Goal: Navigation & Orientation: Find specific page/section

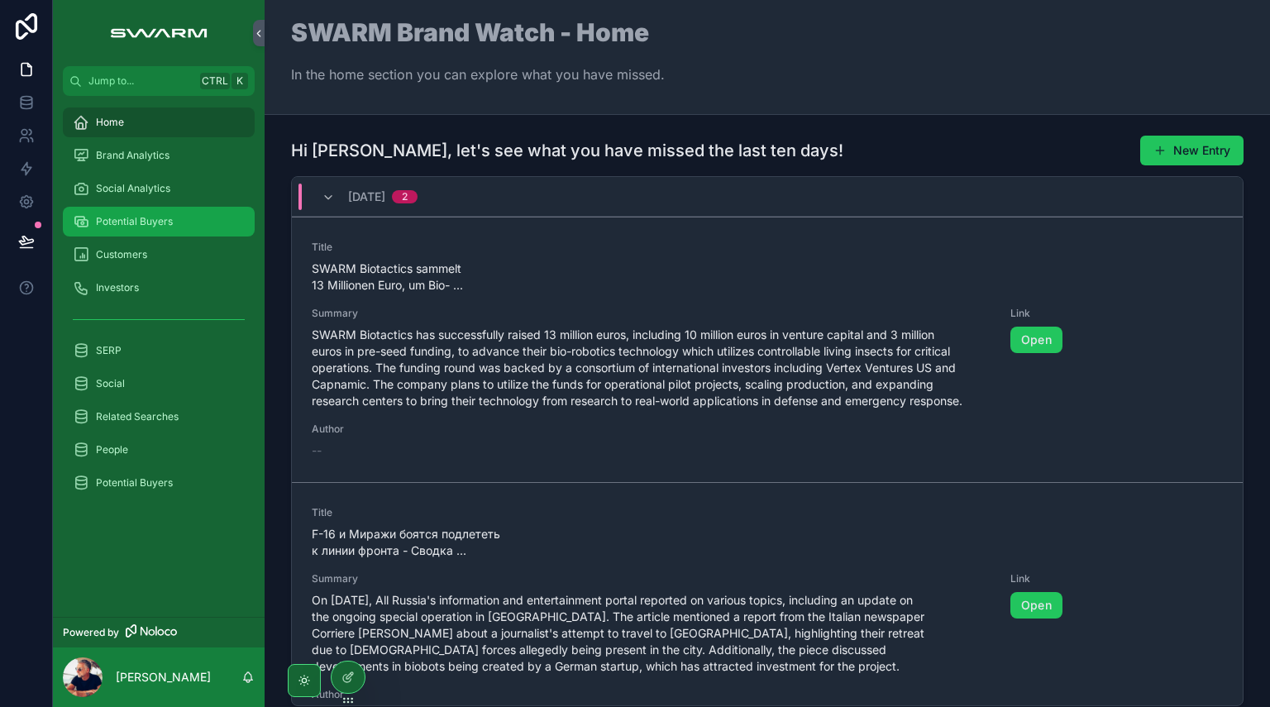
click at [142, 230] on div "Potential Buyers" at bounding box center [159, 221] width 172 height 26
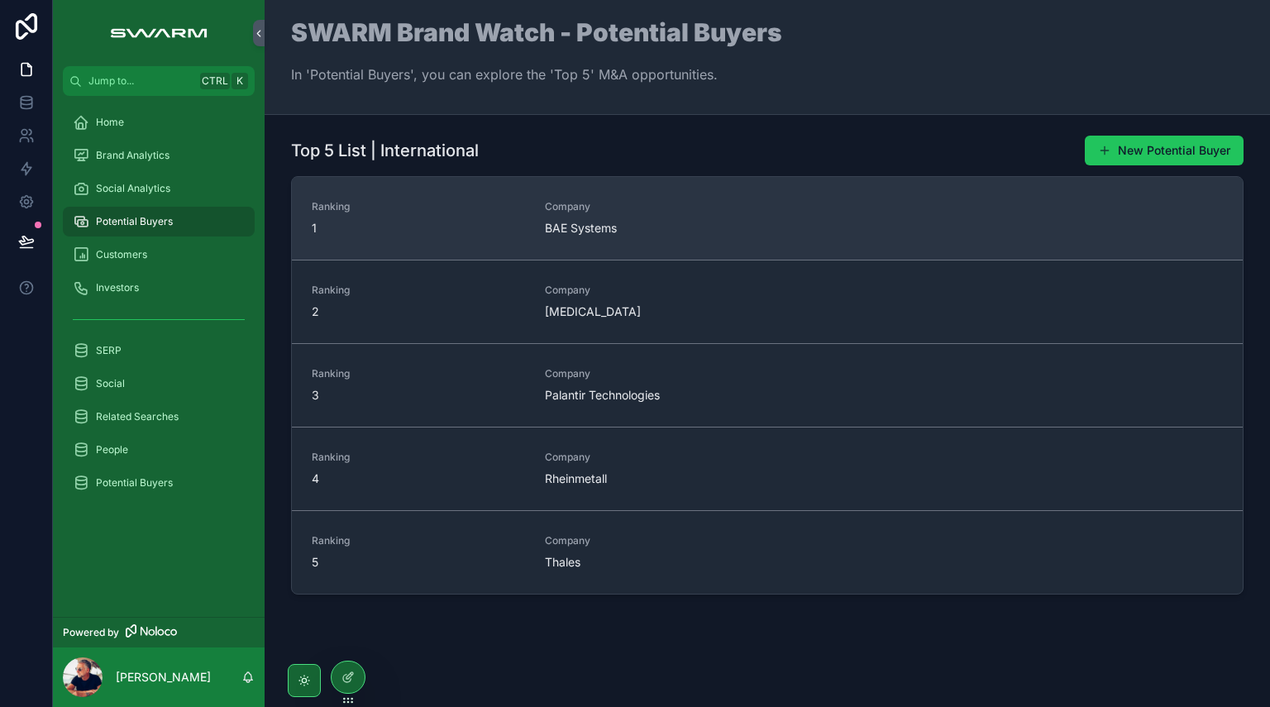
click at [589, 229] on span "BAE Systems" at bounding box center [651, 228] width 213 height 17
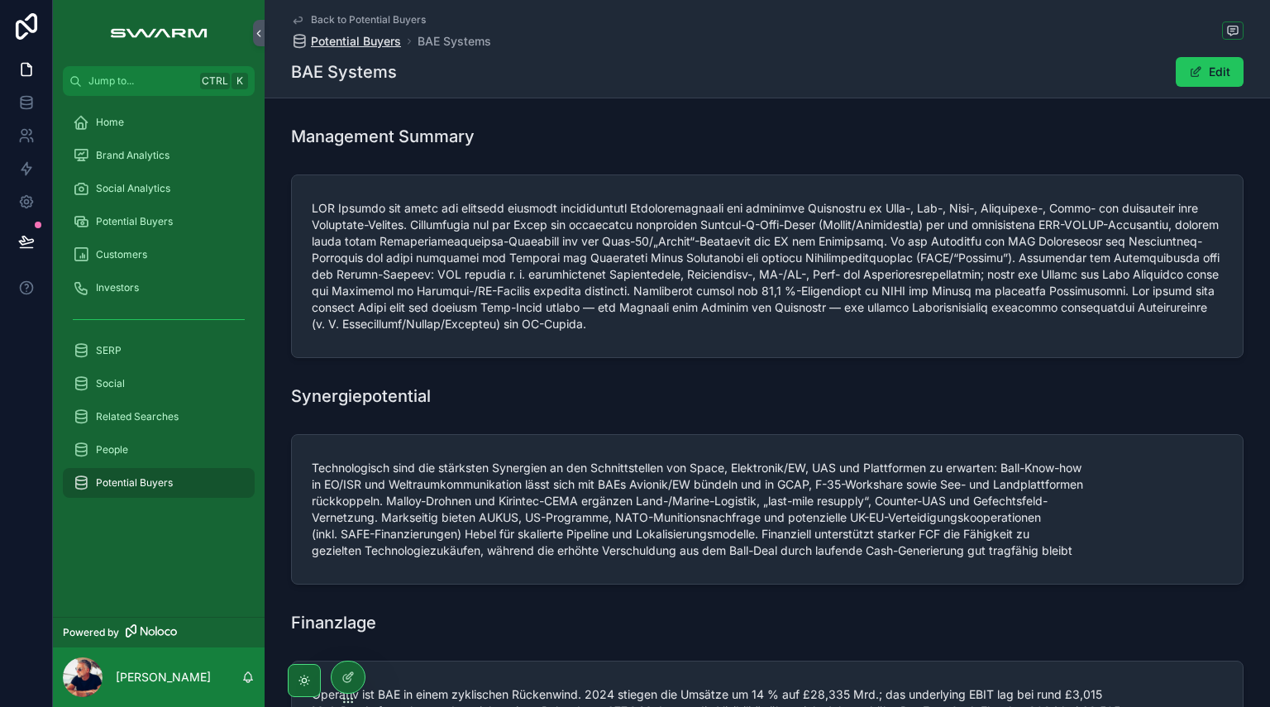
click at [344, 44] on span "Potential Buyers" at bounding box center [356, 41] width 90 height 17
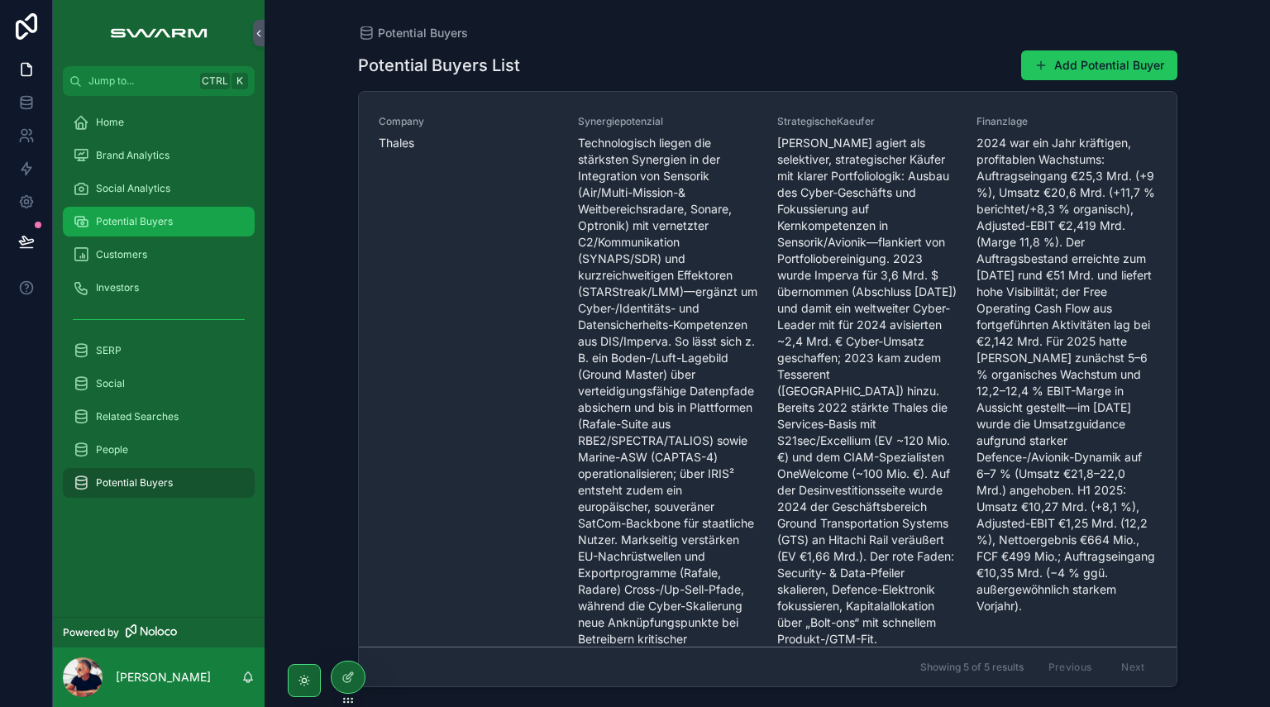
click at [134, 227] on span "Potential Buyers" at bounding box center [134, 221] width 77 height 13
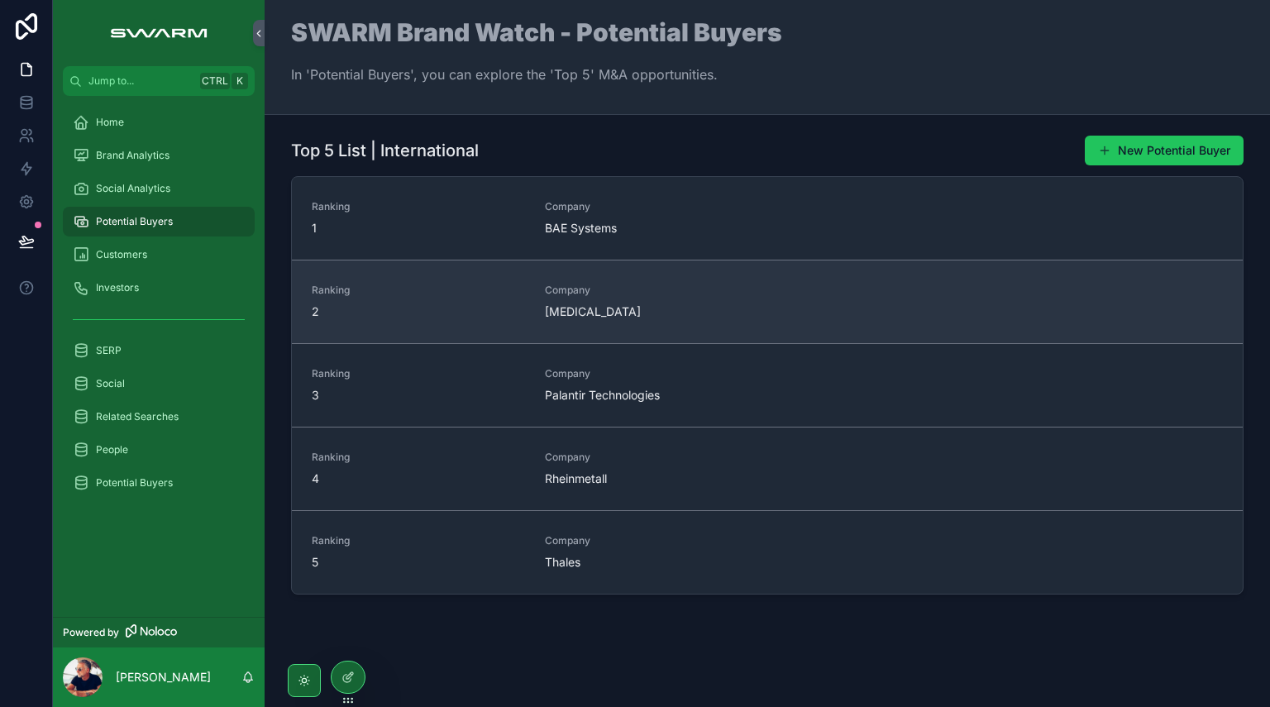
click at [588, 304] on span "[MEDICAL_DATA]" at bounding box center [651, 312] width 213 height 17
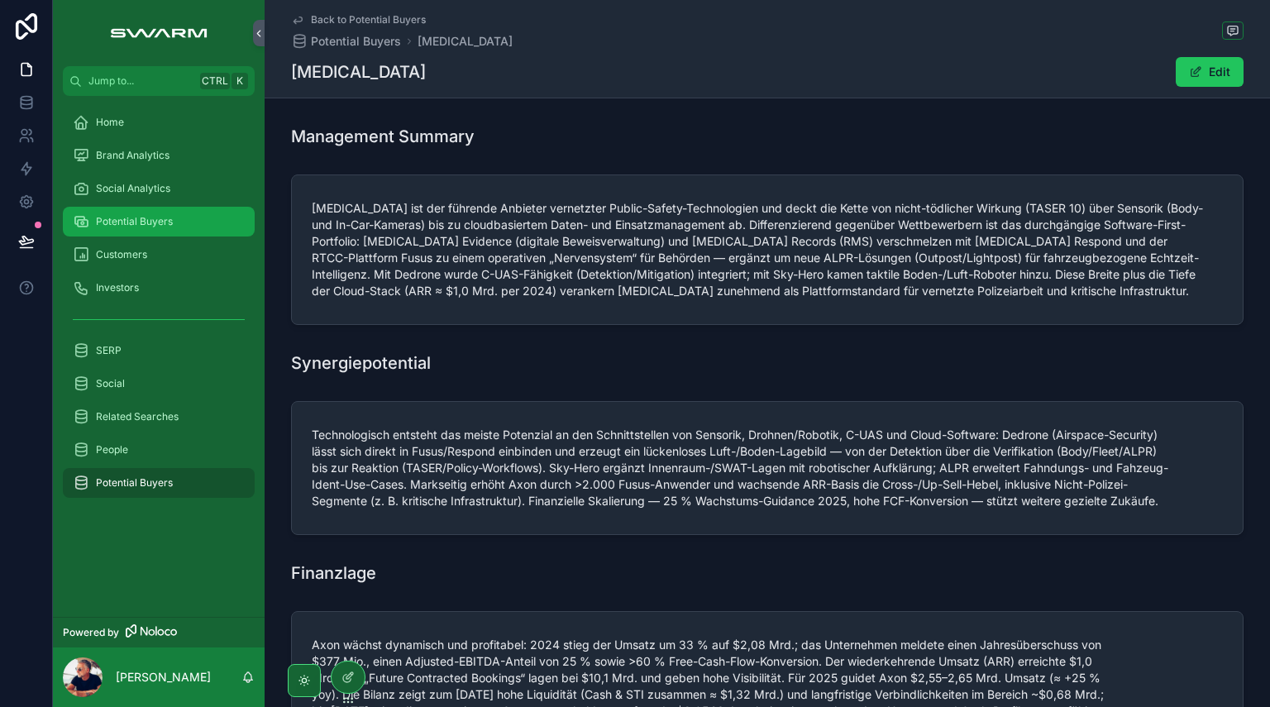
click at [139, 213] on div "Potential Buyers" at bounding box center [159, 221] width 172 height 26
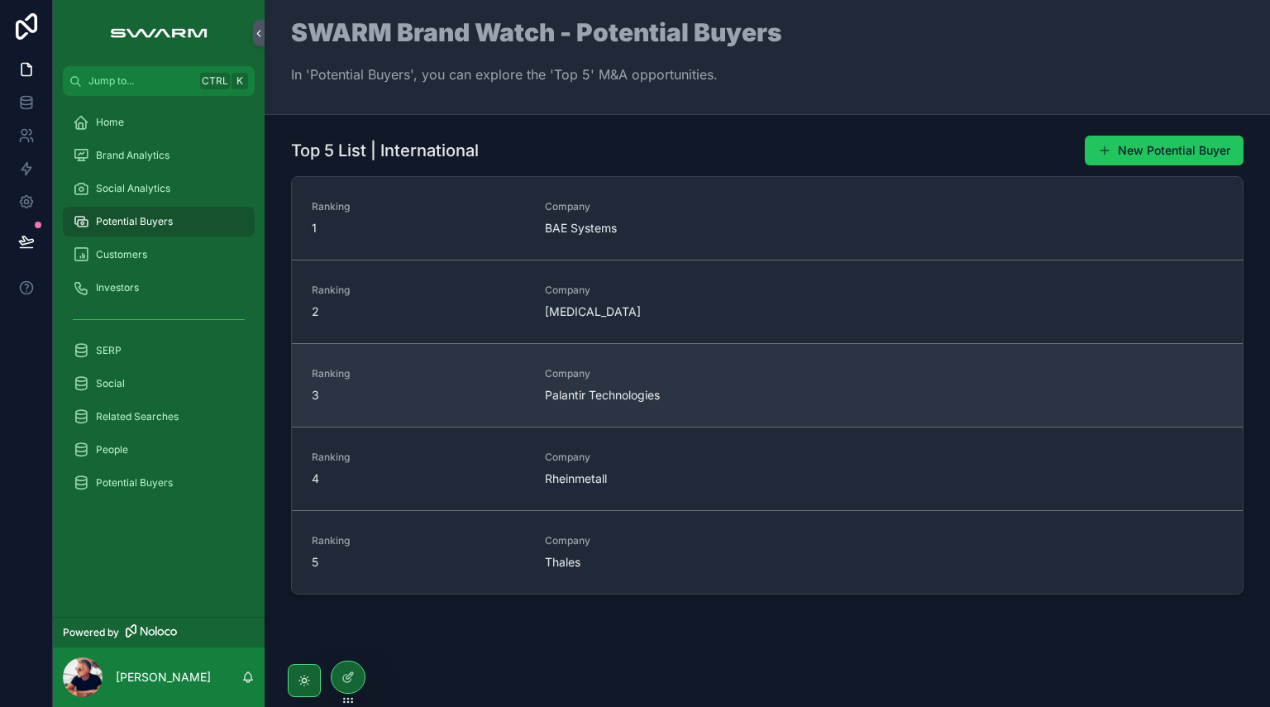
click at [655, 385] on div "Company Palantir Technologies" at bounding box center [651, 385] width 213 height 36
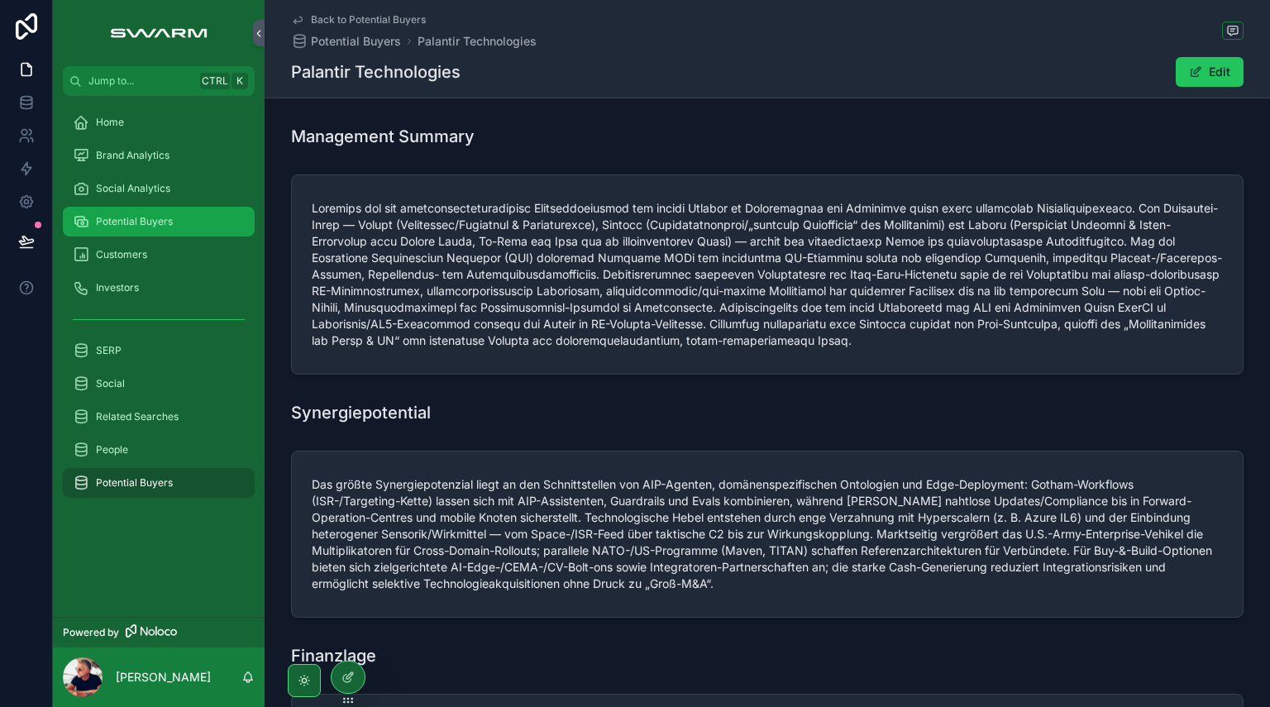
click at [105, 222] on span "Potential Buyers" at bounding box center [134, 221] width 77 height 13
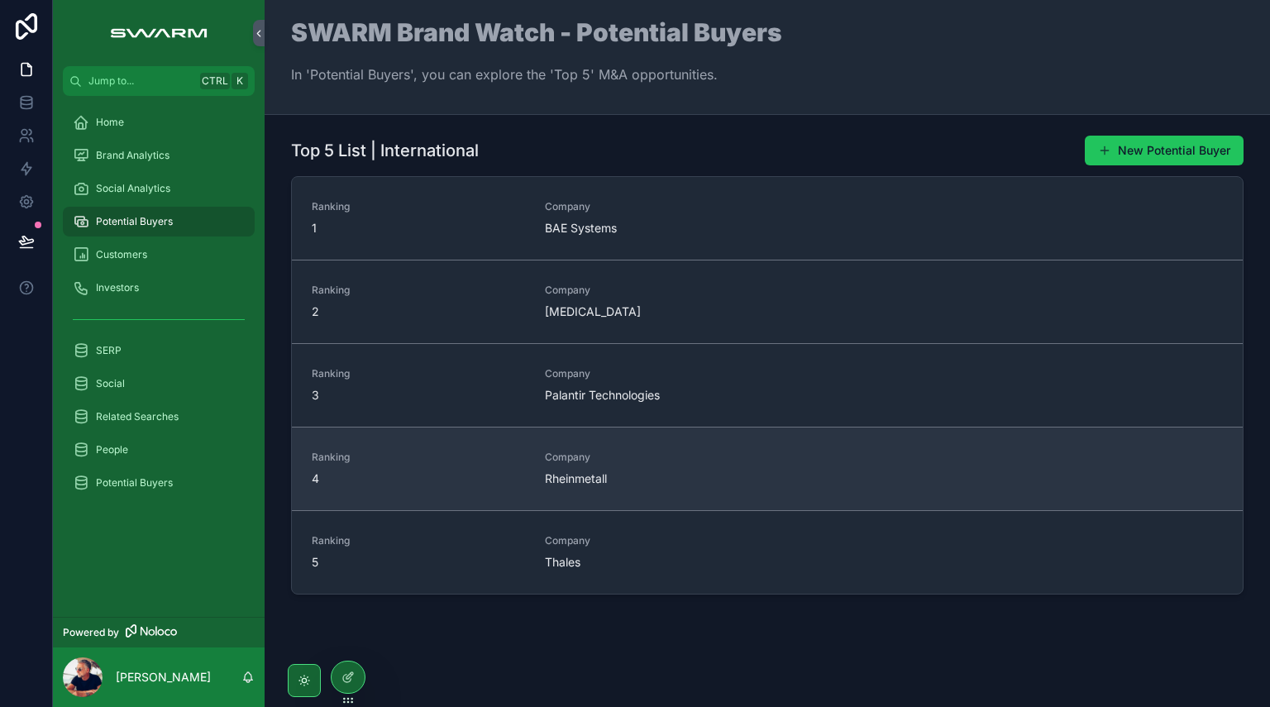
click at [619, 467] on div "Company Rheinmetall" at bounding box center [651, 469] width 213 height 36
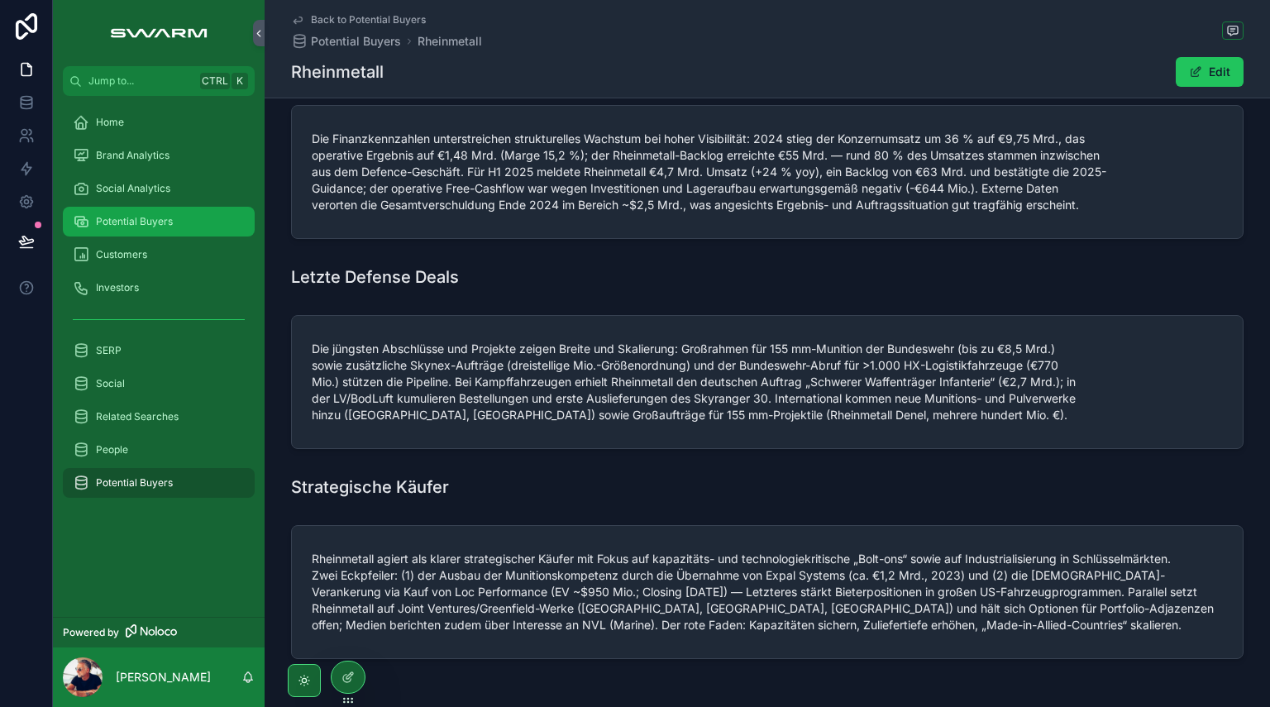
scroll to position [518, 0]
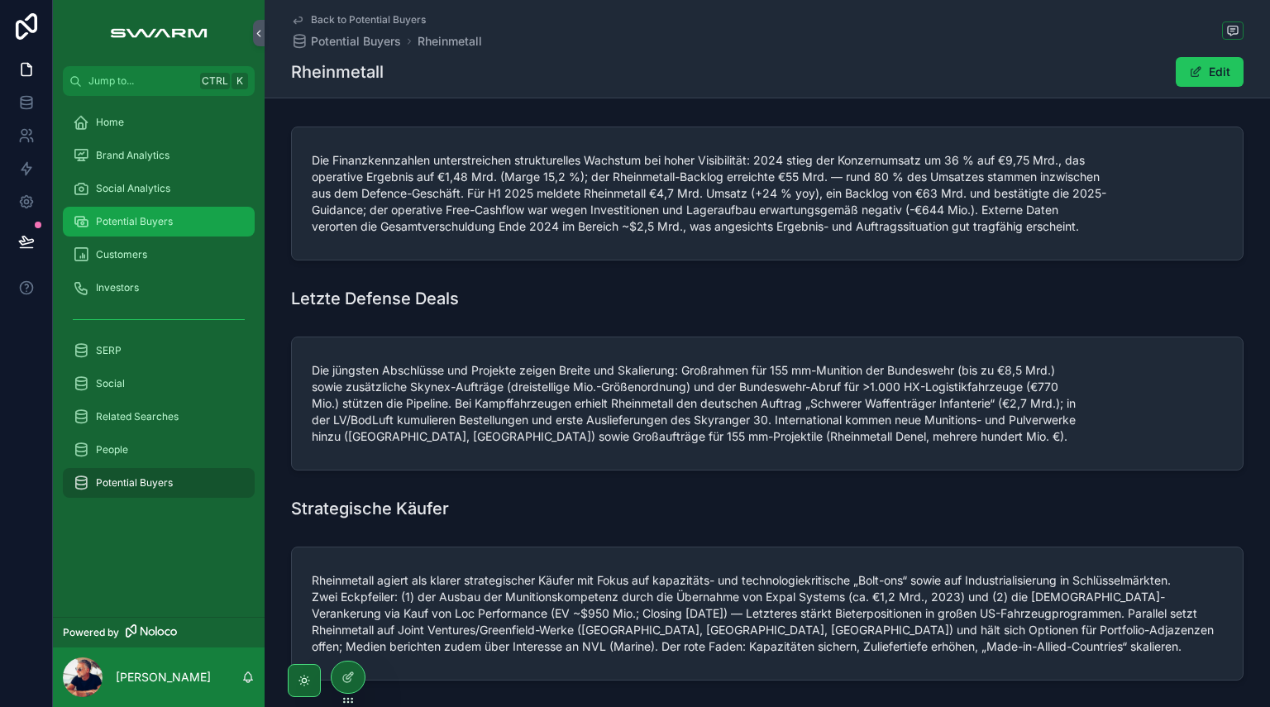
click at [115, 218] on span "Potential Buyers" at bounding box center [134, 221] width 77 height 13
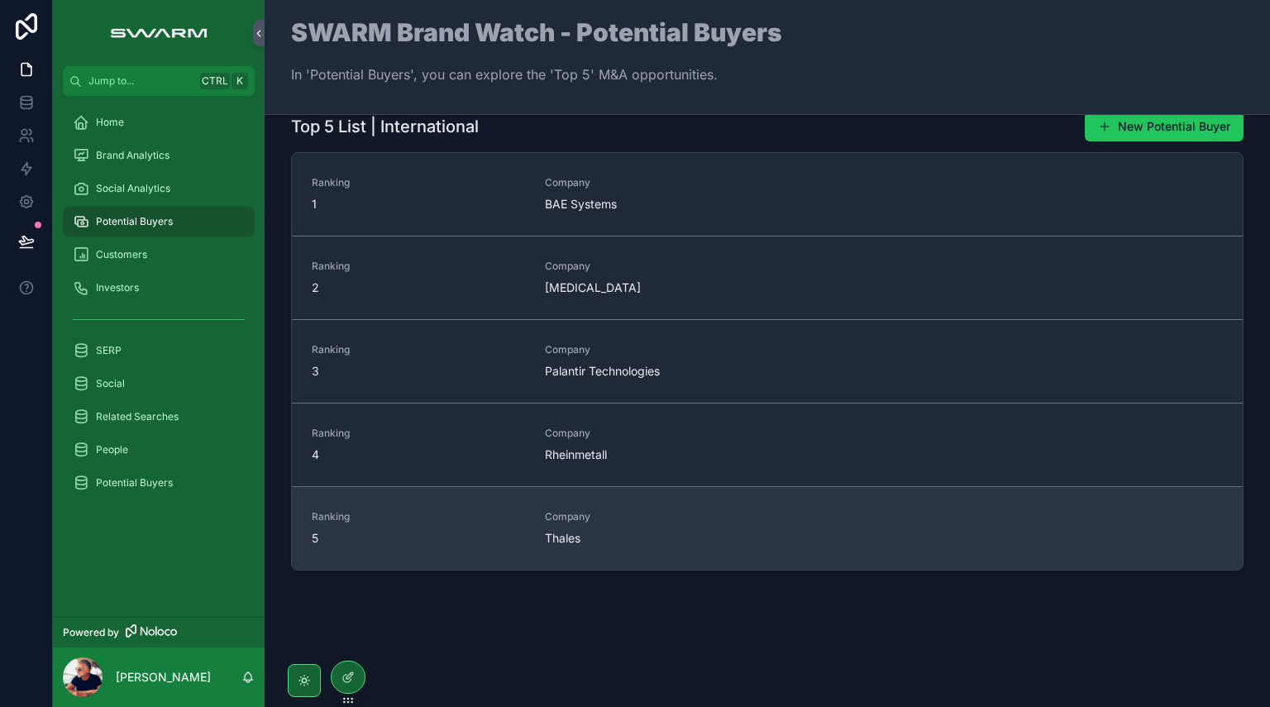
click at [545, 512] on span "Company" at bounding box center [651, 516] width 213 height 13
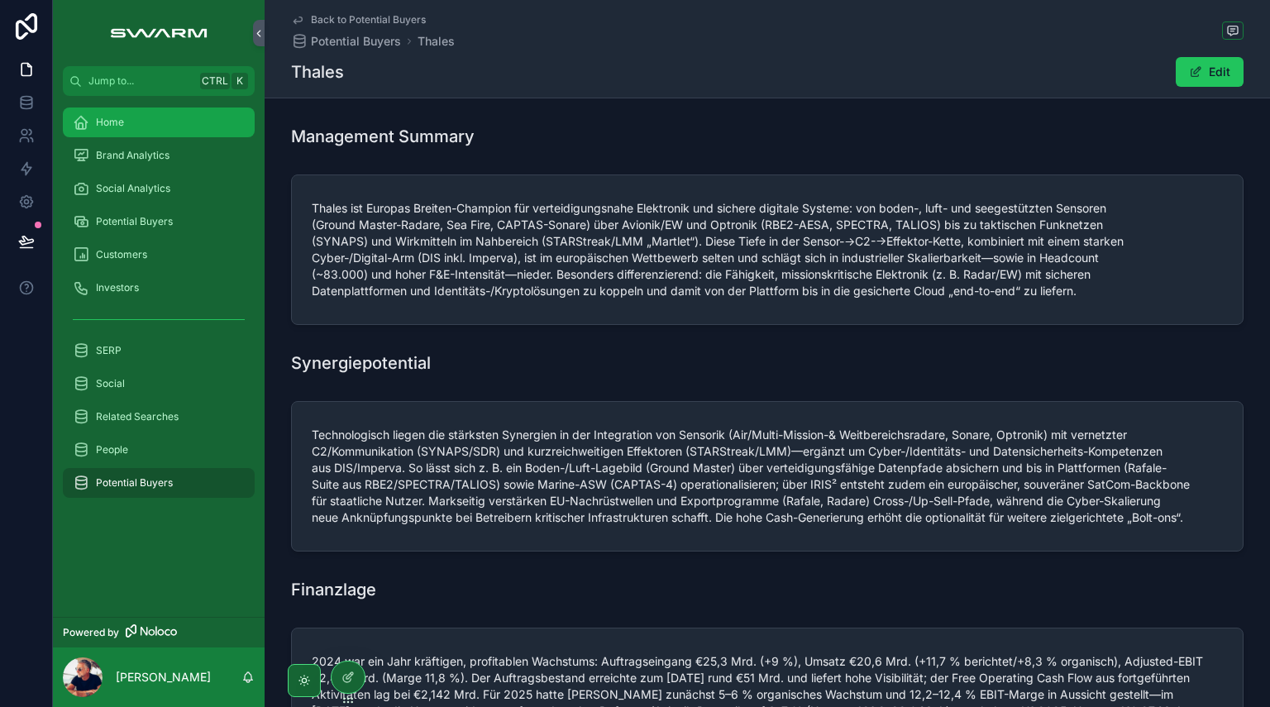
drag, startPoint x: 141, startPoint y: 131, endPoint x: 195, endPoint y: 203, distance: 90.5
click at [141, 131] on div "Home" at bounding box center [159, 122] width 172 height 26
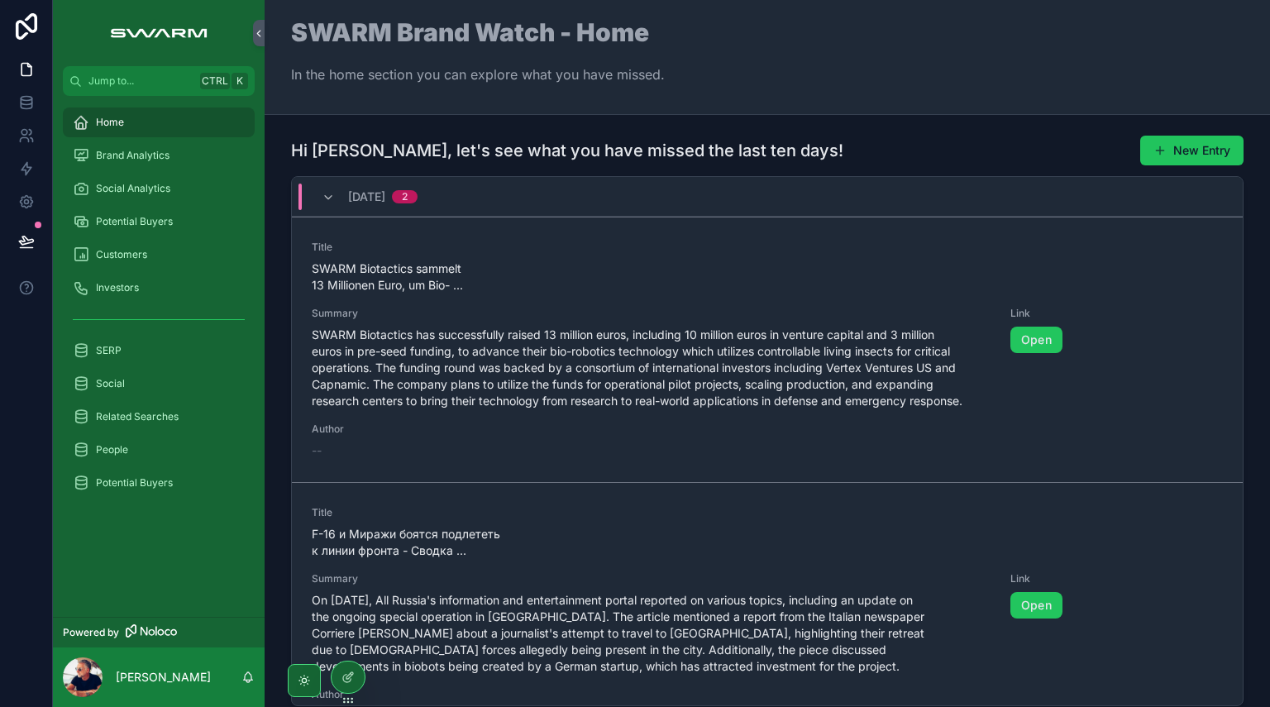
click at [380, 198] on span "[DATE]" at bounding box center [366, 197] width 37 height 17
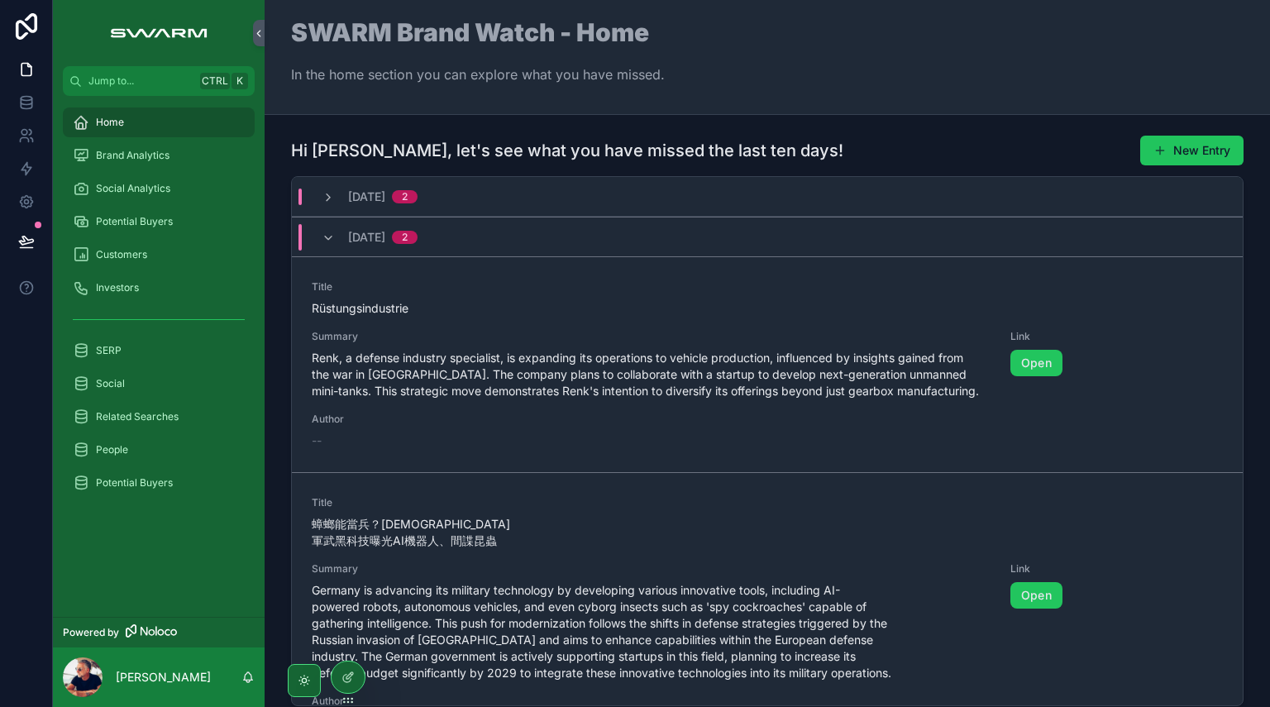
click at [373, 241] on span "[DATE]" at bounding box center [366, 237] width 37 height 17
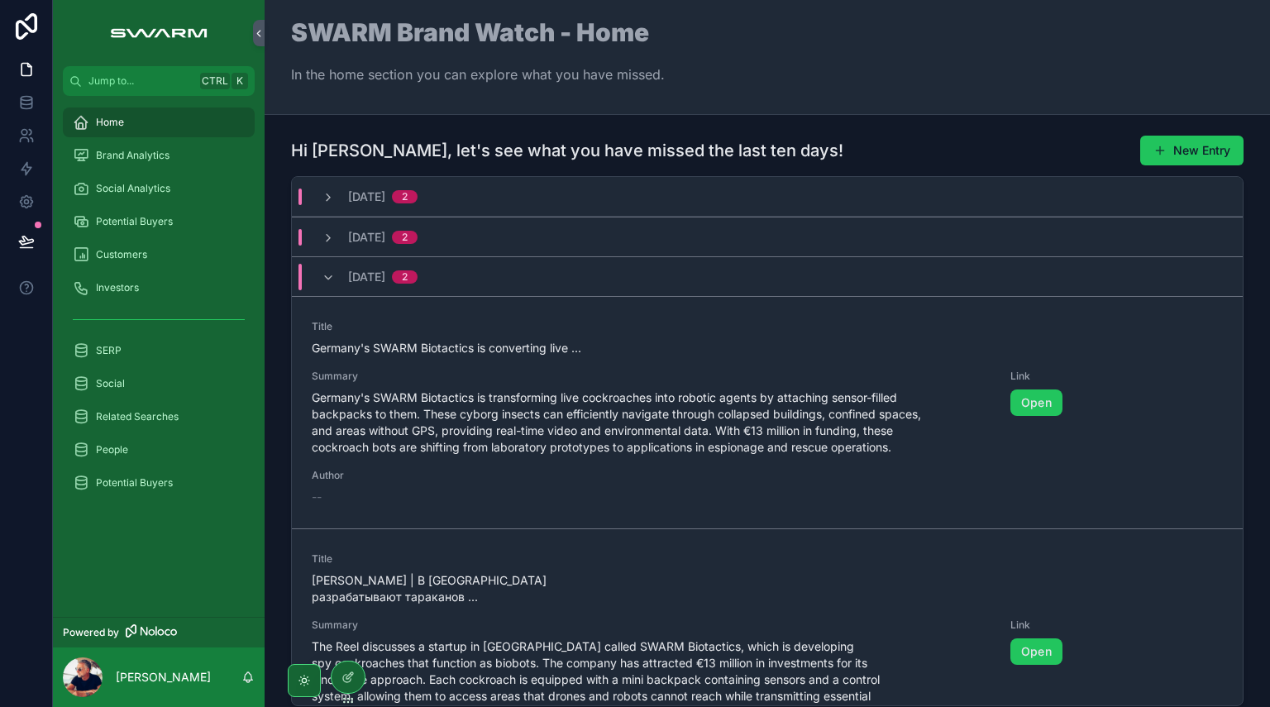
click at [371, 275] on span "[DATE]" at bounding box center [366, 277] width 37 height 17
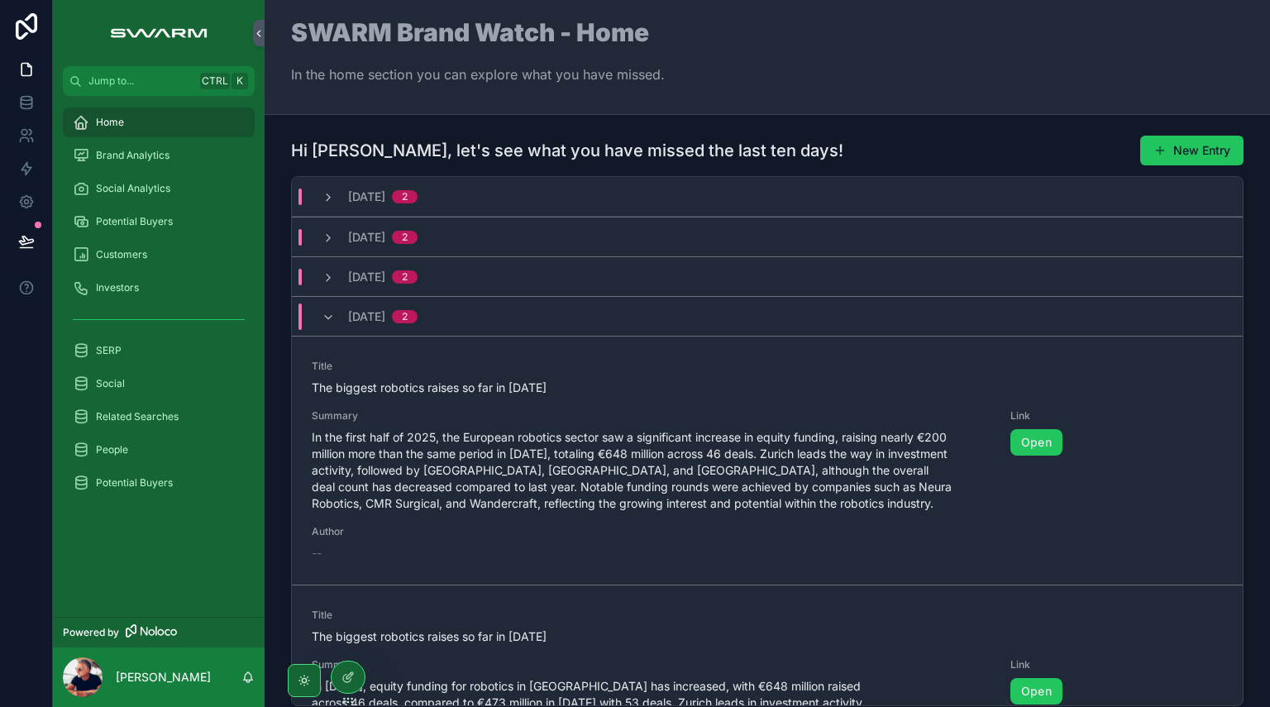
click at [365, 304] on div "[DATE] 2" at bounding box center [382, 317] width 69 height 26
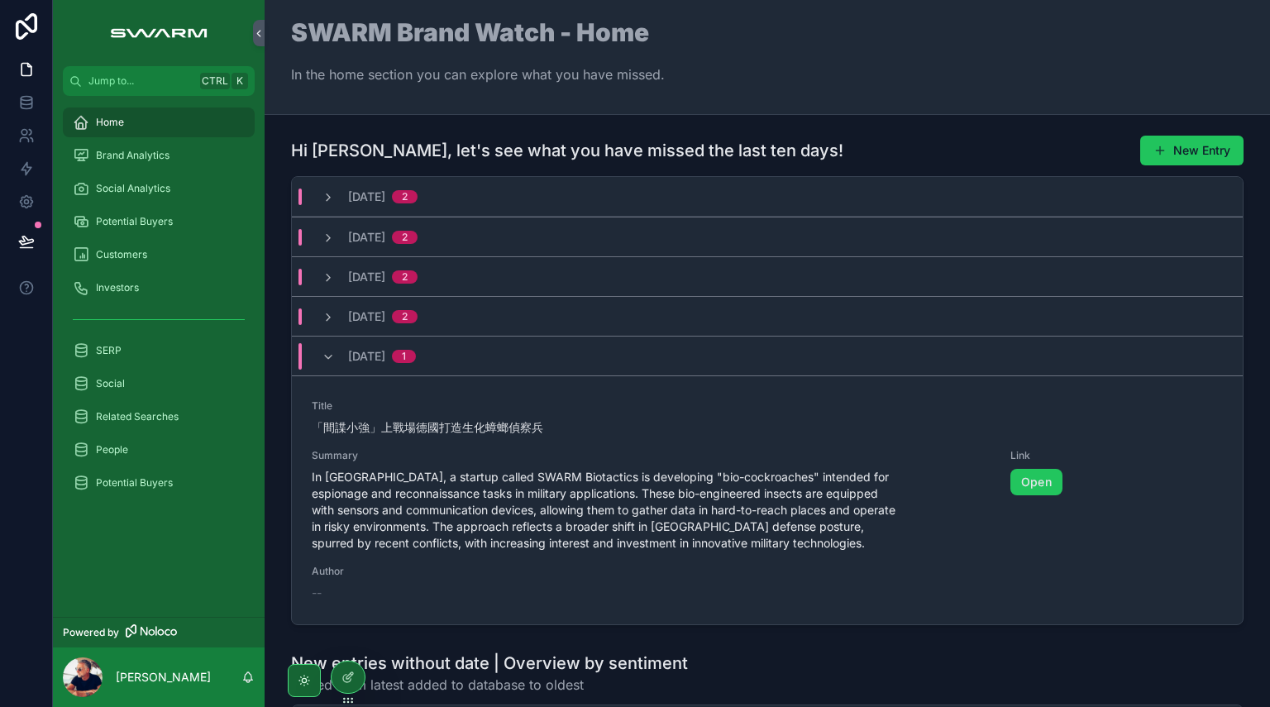
click at [359, 363] on div "[DATE] 1" at bounding box center [382, 356] width 68 height 26
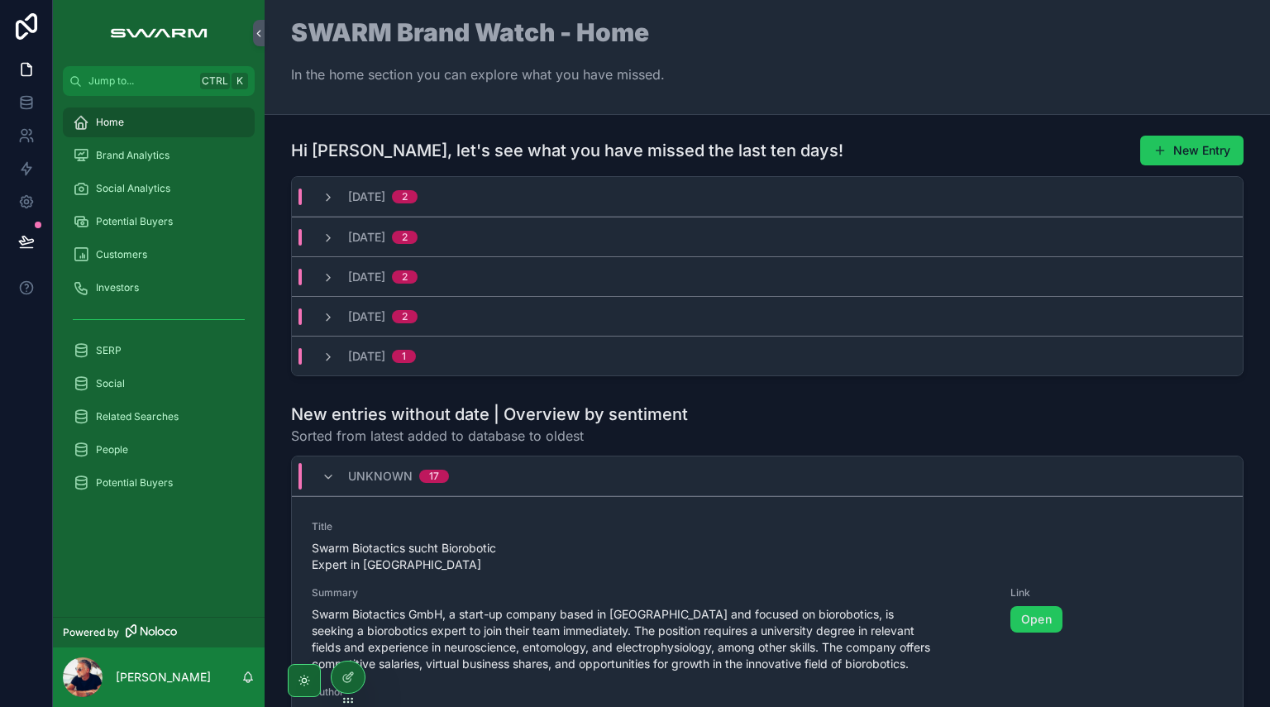
click at [361, 466] on div "unknown 17" at bounding box center [398, 476] width 101 height 26
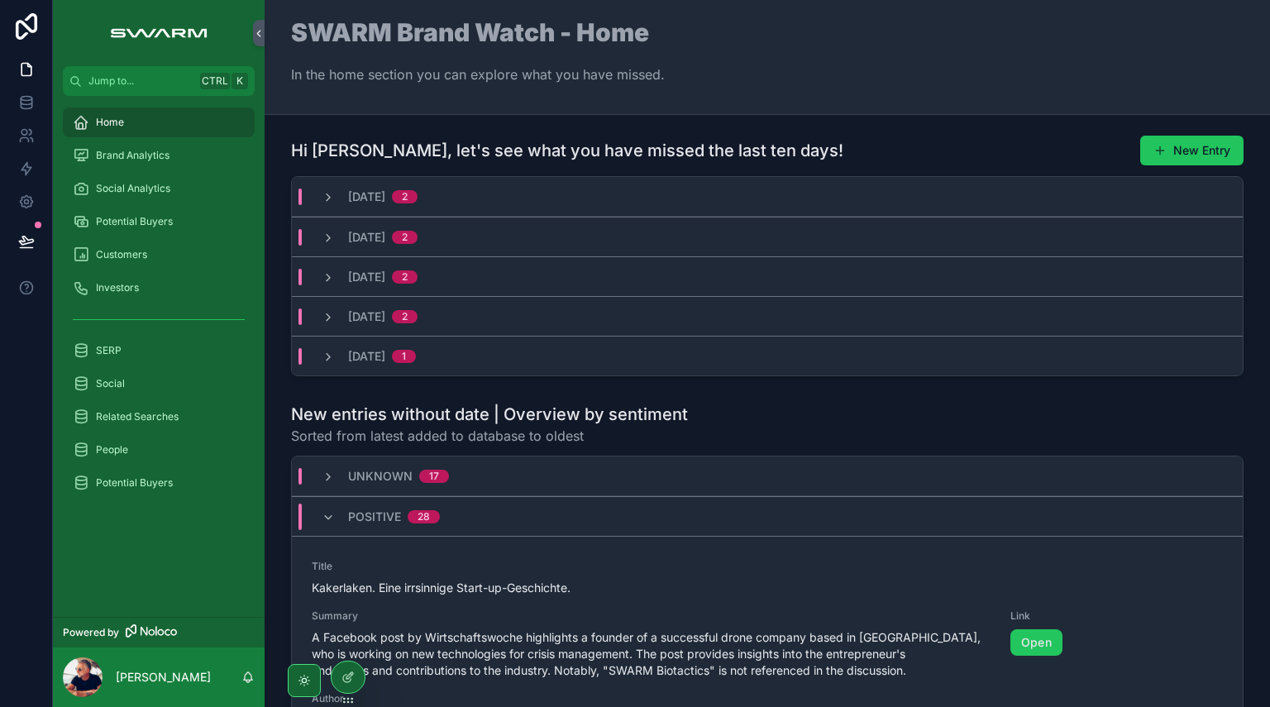
click at [366, 521] on span "Positive" at bounding box center [374, 517] width 53 height 17
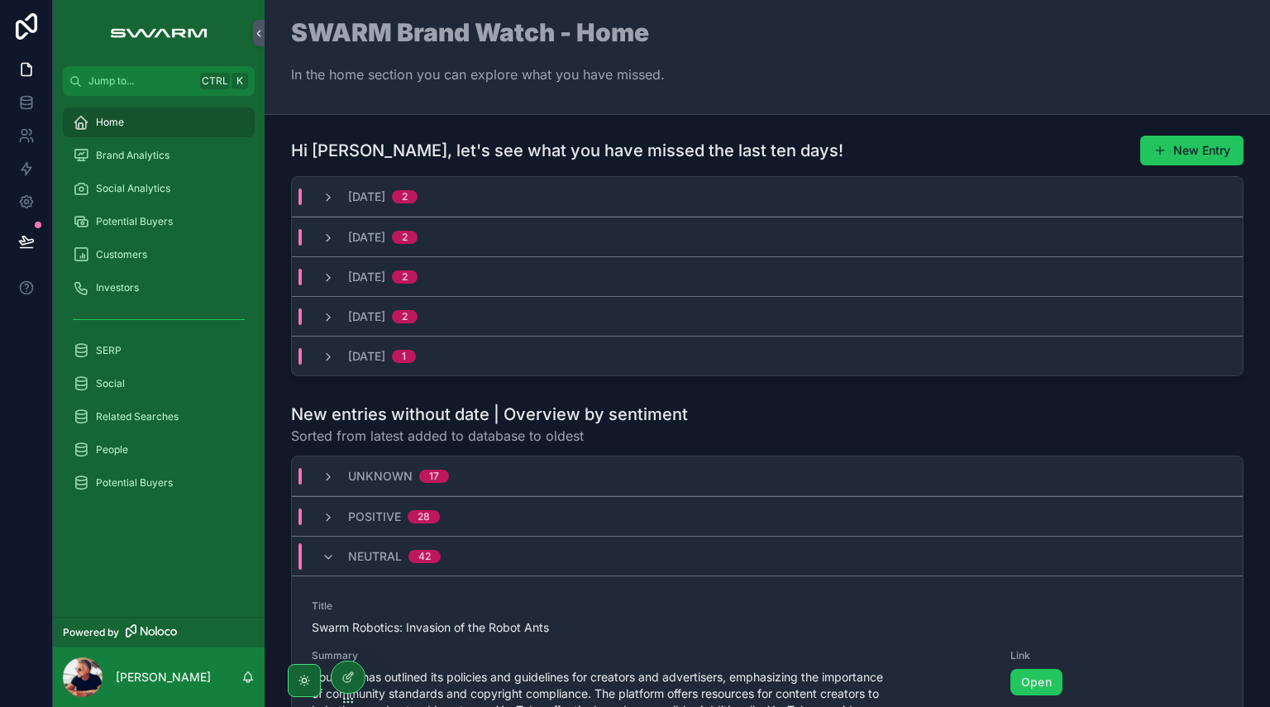
click at [364, 545] on div "Neutral 42" at bounding box center [394, 556] width 93 height 26
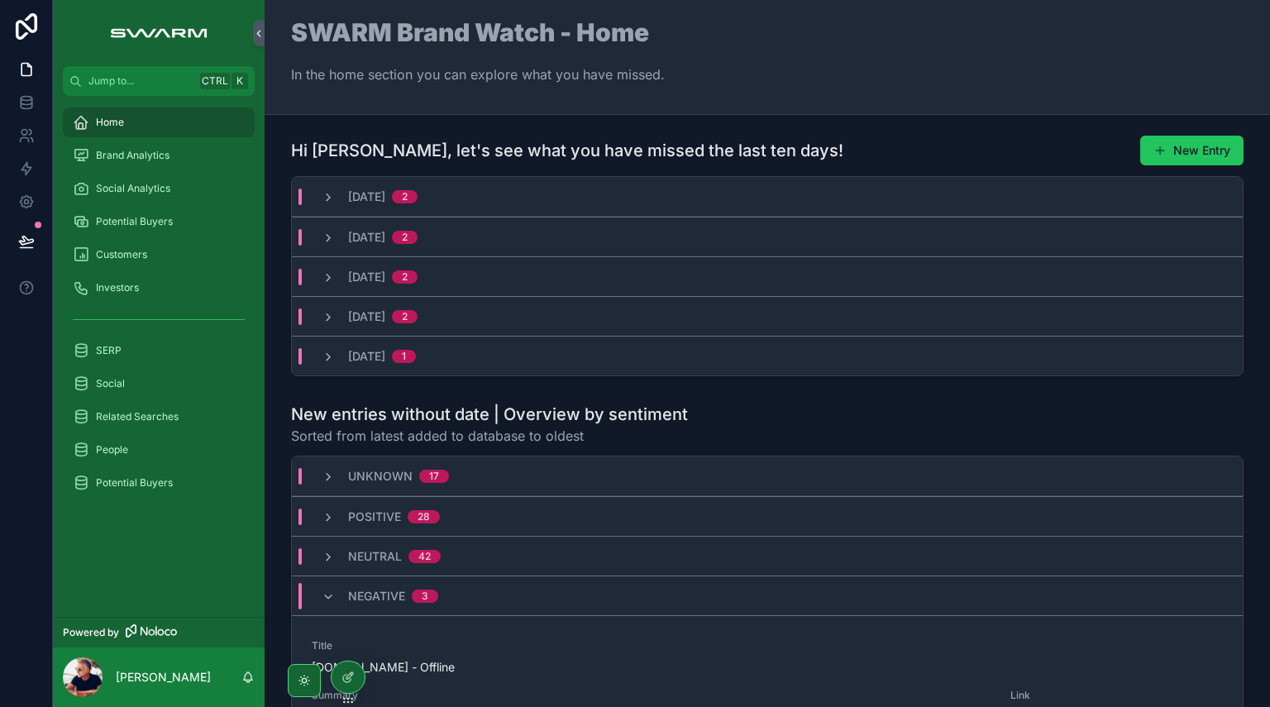
click at [364, 593] on span "Negative" at bounding box center [376, 596] width 57 height 17
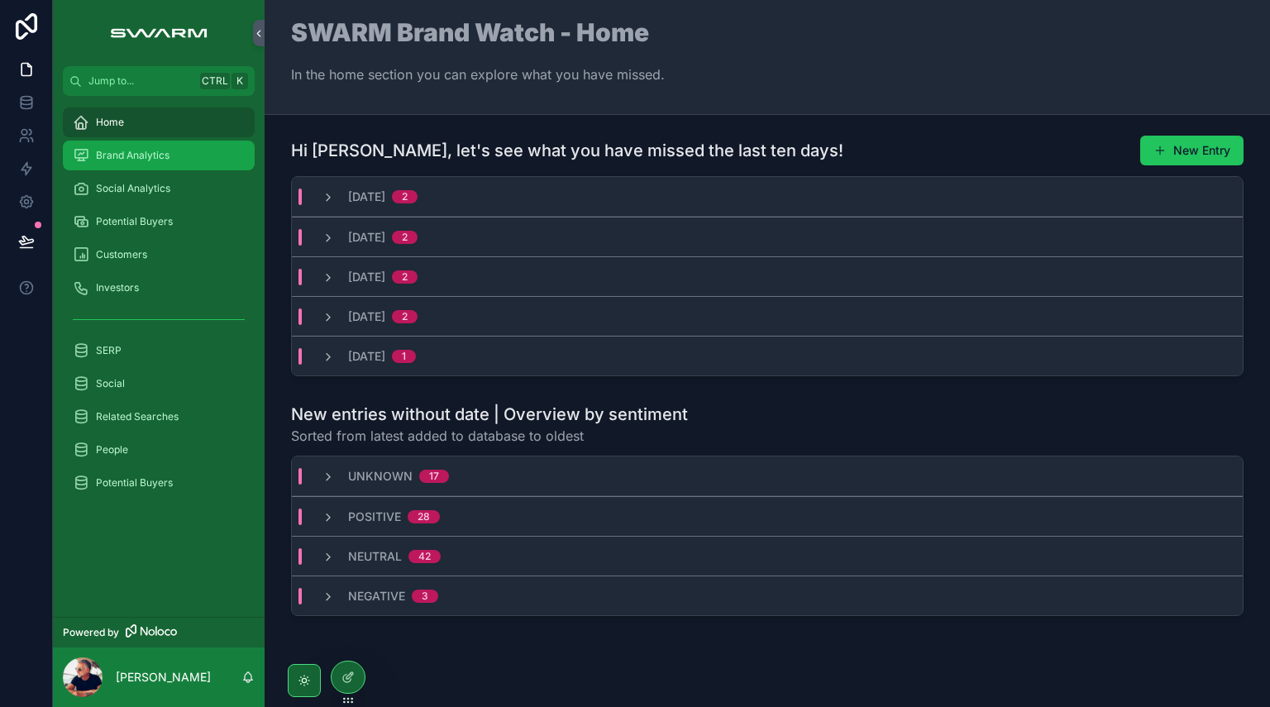
click at [172, 158] on div "Brand Analytics" at bounding box center [159, 155] width 172 height 26
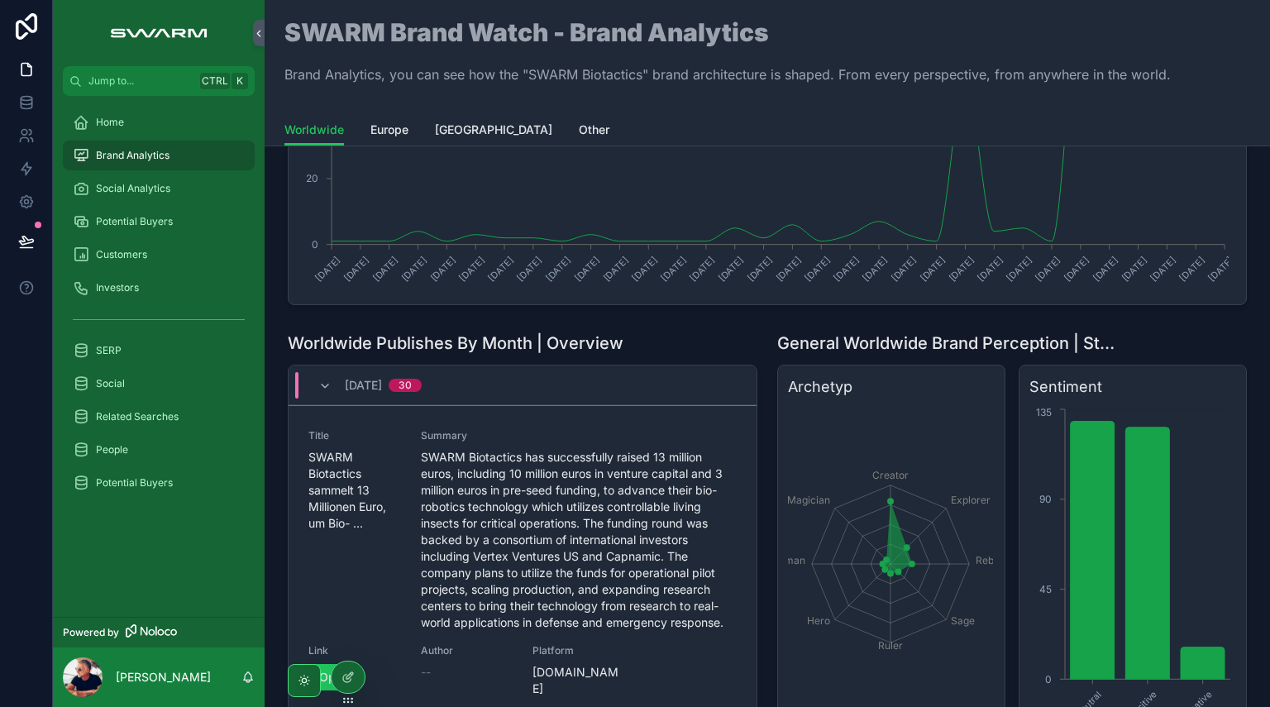
scroll to position [414, 0]
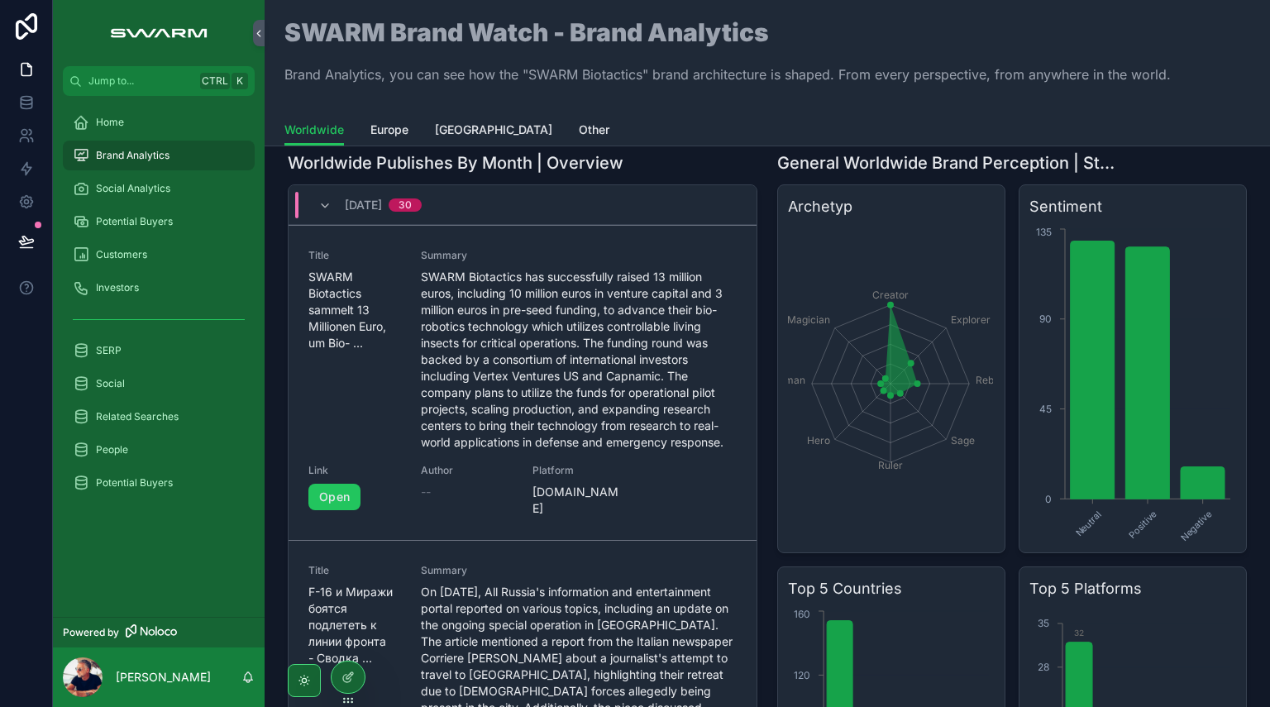
click at [379, 198] on span "[DATE]" at bounding box center [363, 205] width 37 height 17
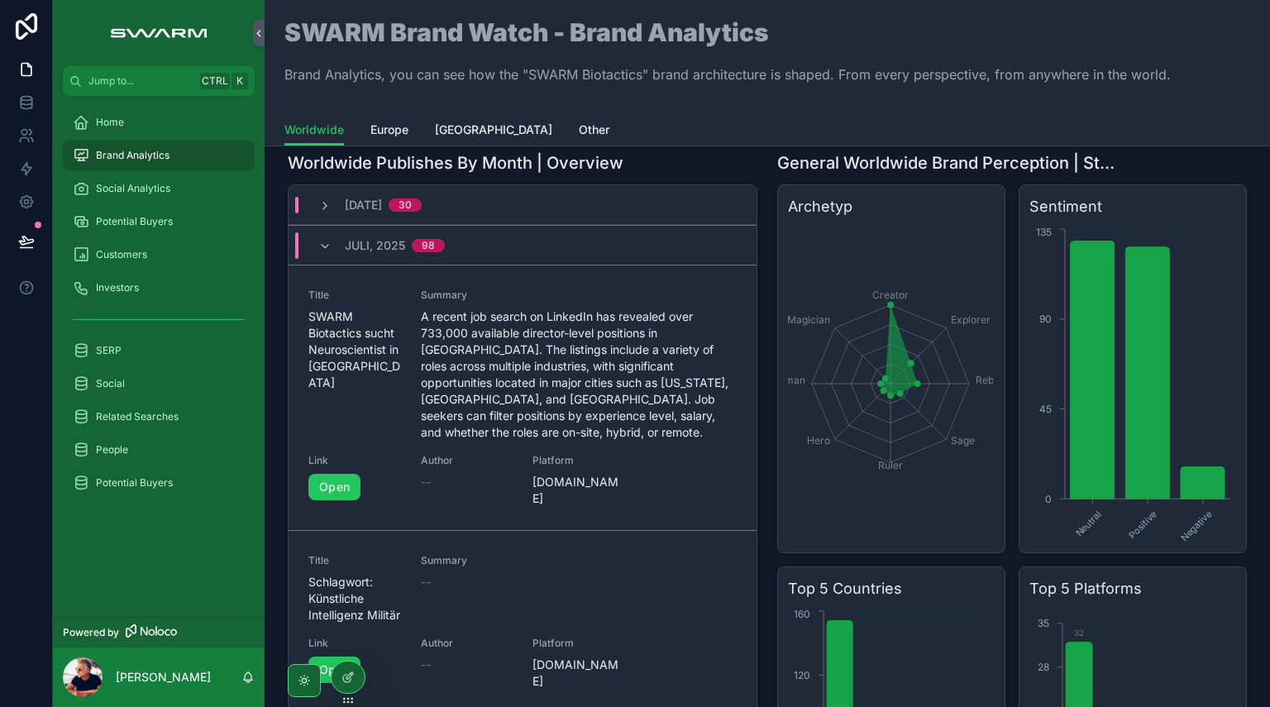
click at [362, 242] on span "Juli, 2025" at bounding box center [375, 245] width 60 height 17
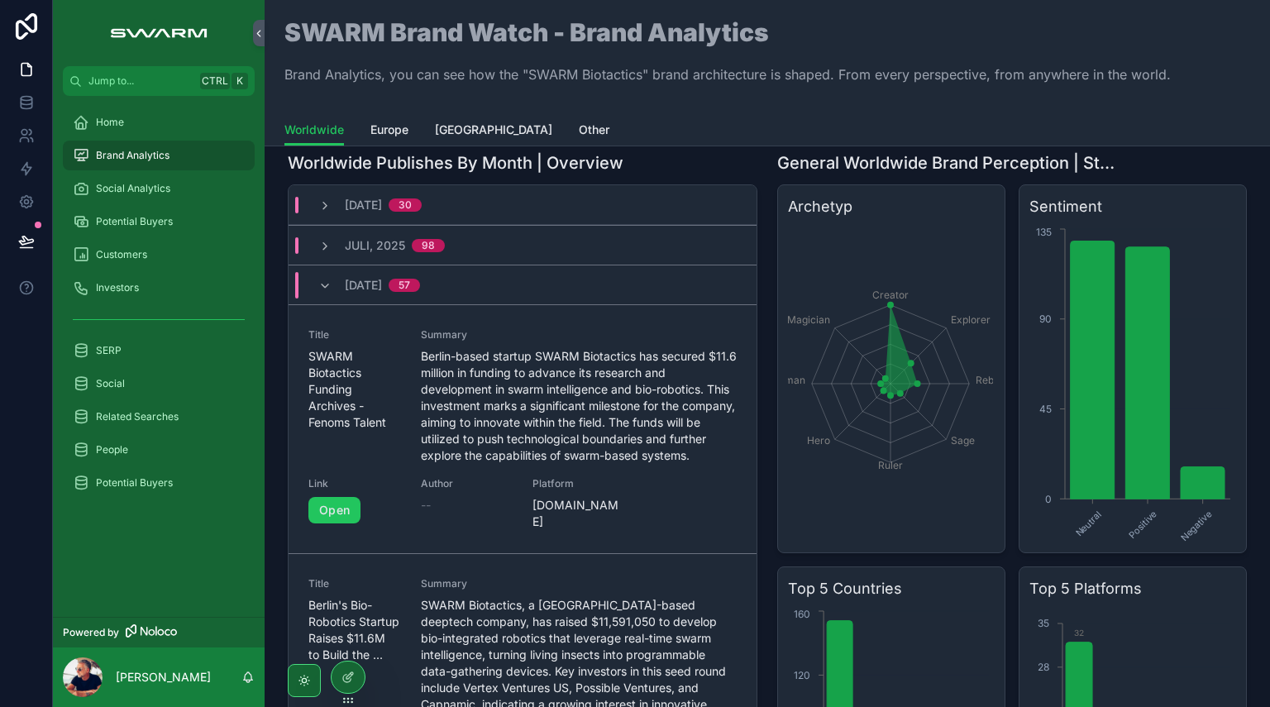
click at [360, 287] on span "[DATE]" at bounding box center [363, 285] width 37 height 17
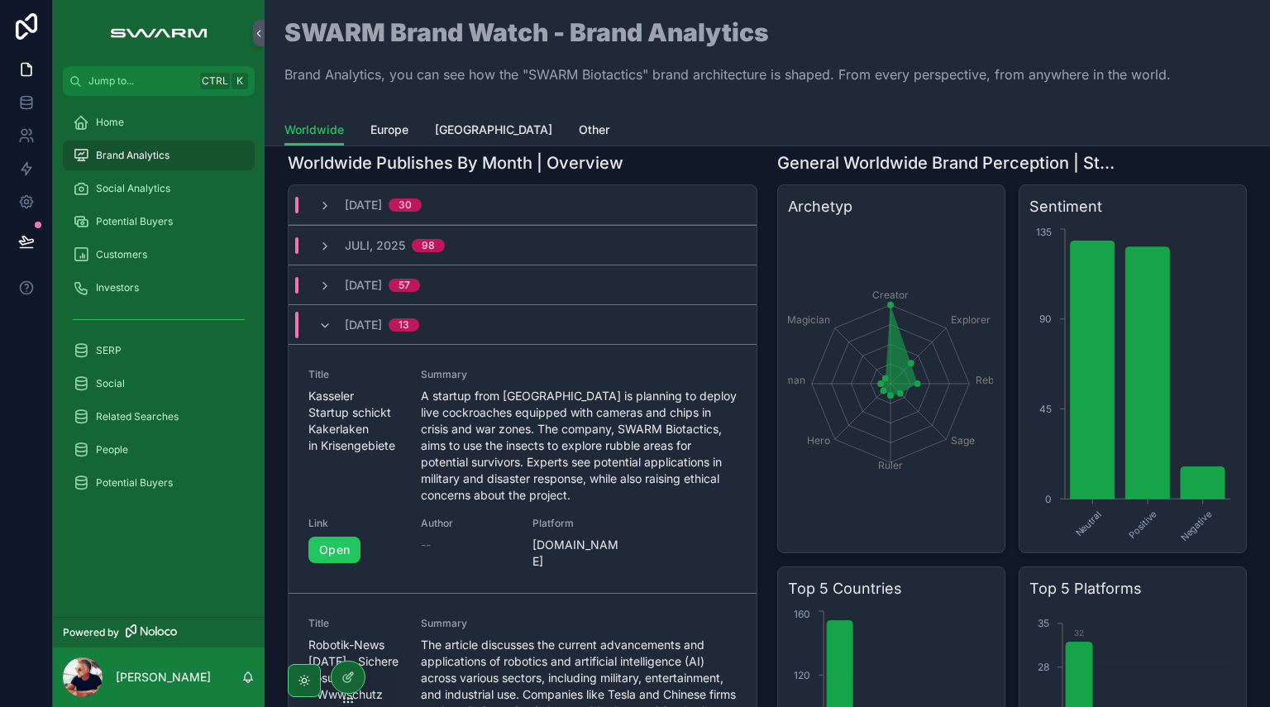
click at [352, 323] on span "[DATE]" at bounding box center [363, 325] width 37 height 17
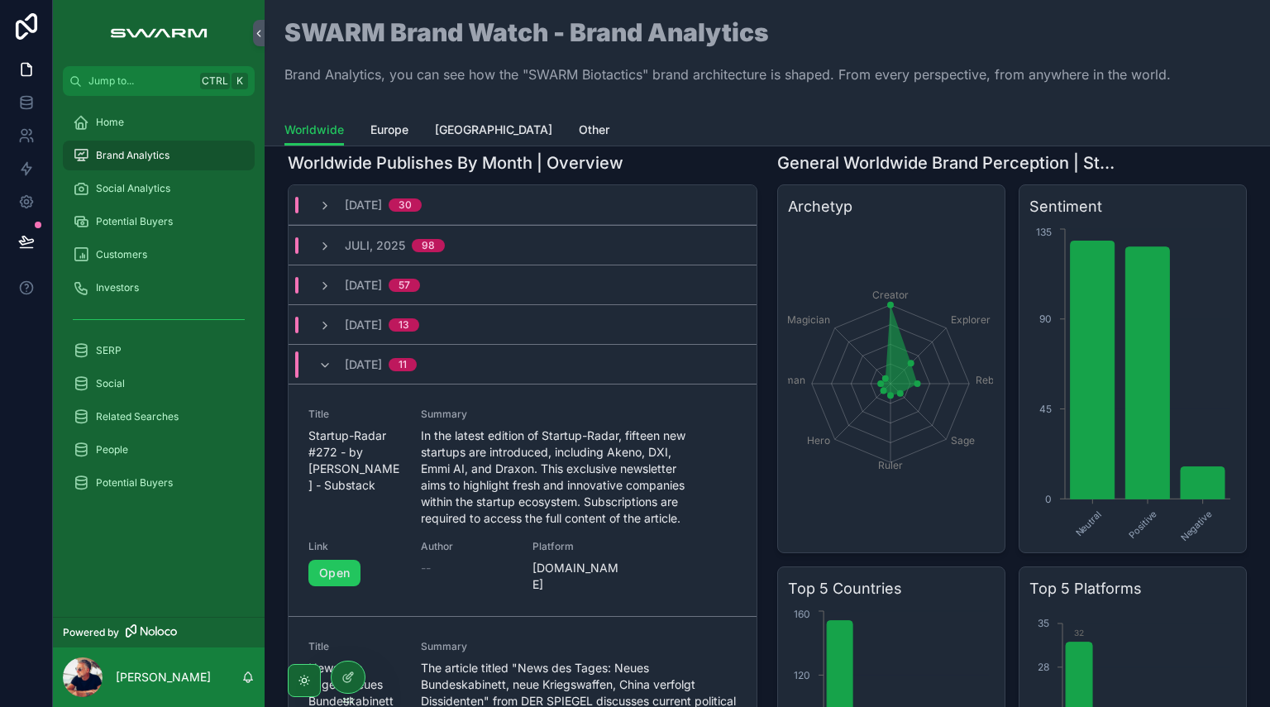
click at [361, 380] on div "[DATE] 11" at bounding box center [523, 364] width 468 height 40
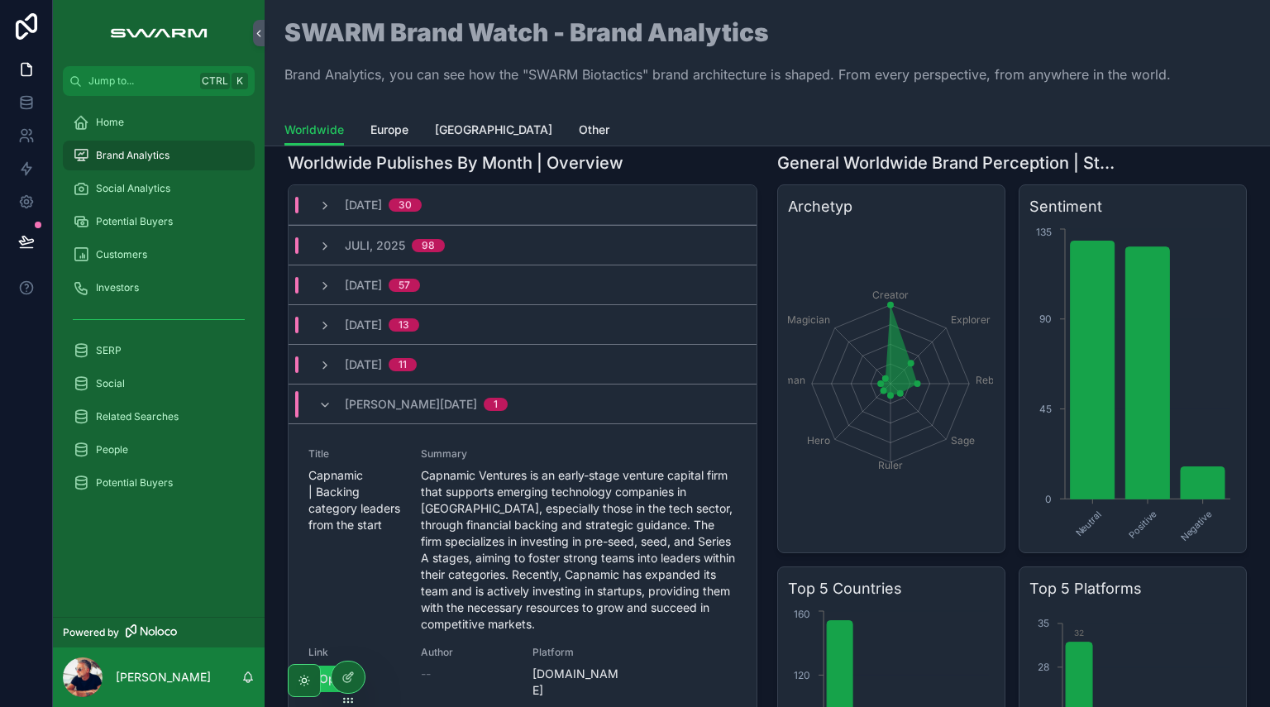
click at [354, 406] on span "[PERSON_NAME][DATE]" at bounding box center [411, 404] width 132 height 17
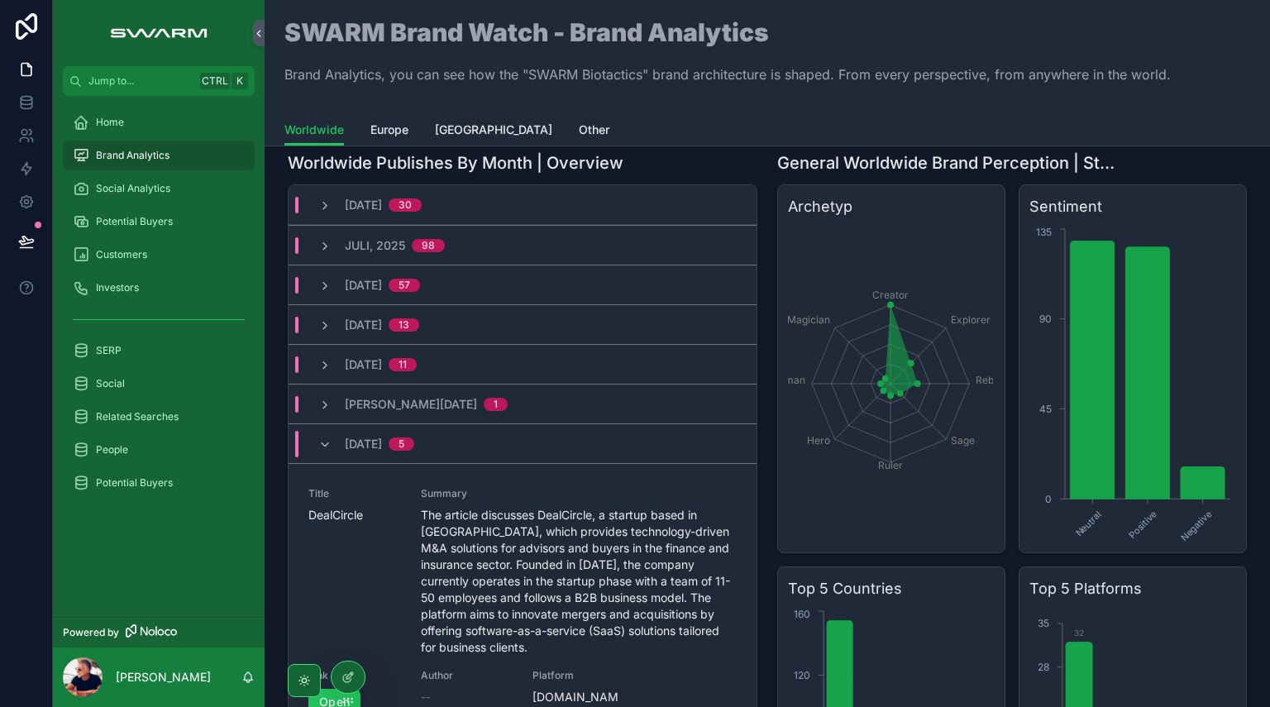
click at [349, 438] on span "[DATE]" at bounding box center [363, 444] width 37 height 17
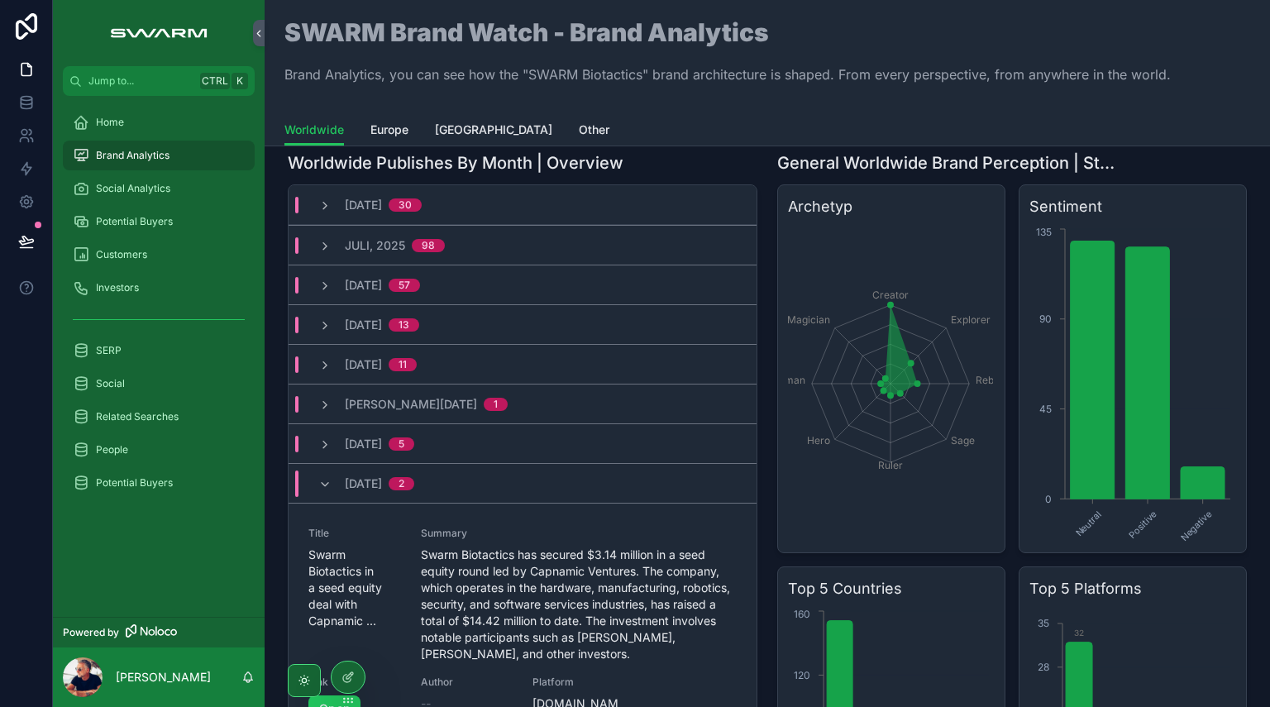
click at [349, 485] on span "[DATE]" at bounding box center [363, 484] width 37 height 17
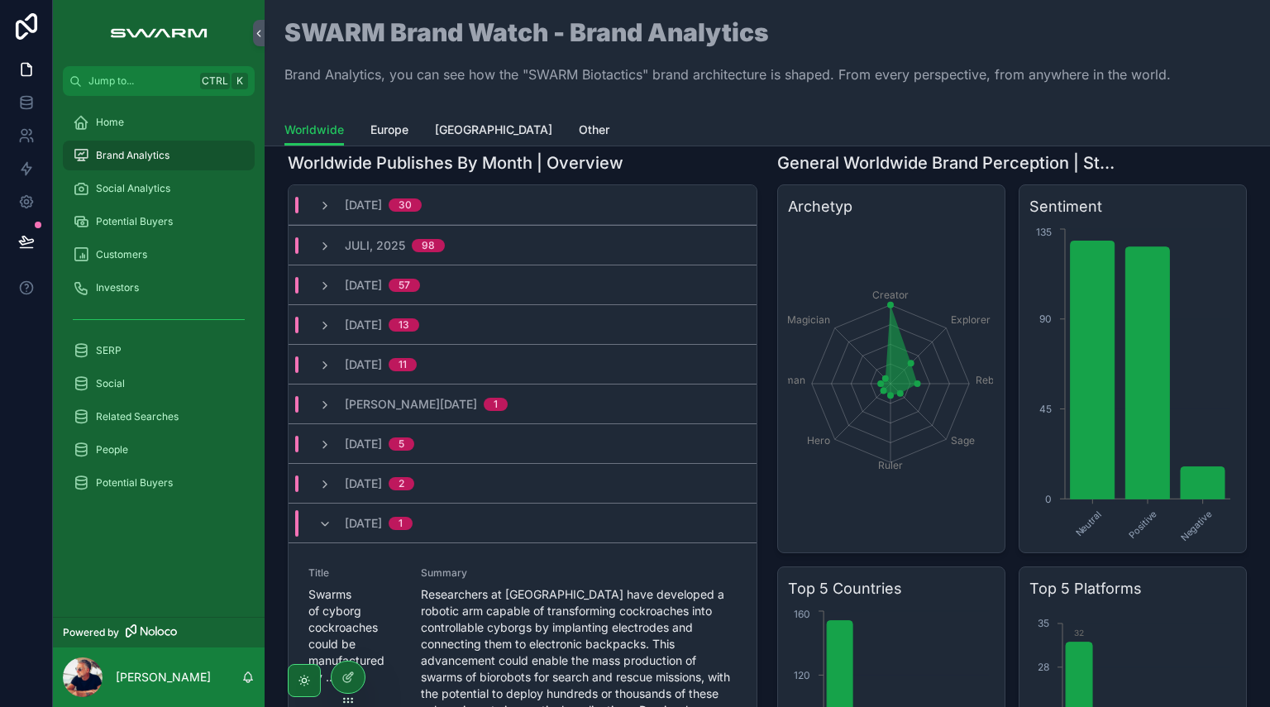
click at [349, 510] on div "[DATE] 1" at bounding box center [379, 523] width 68 height 26
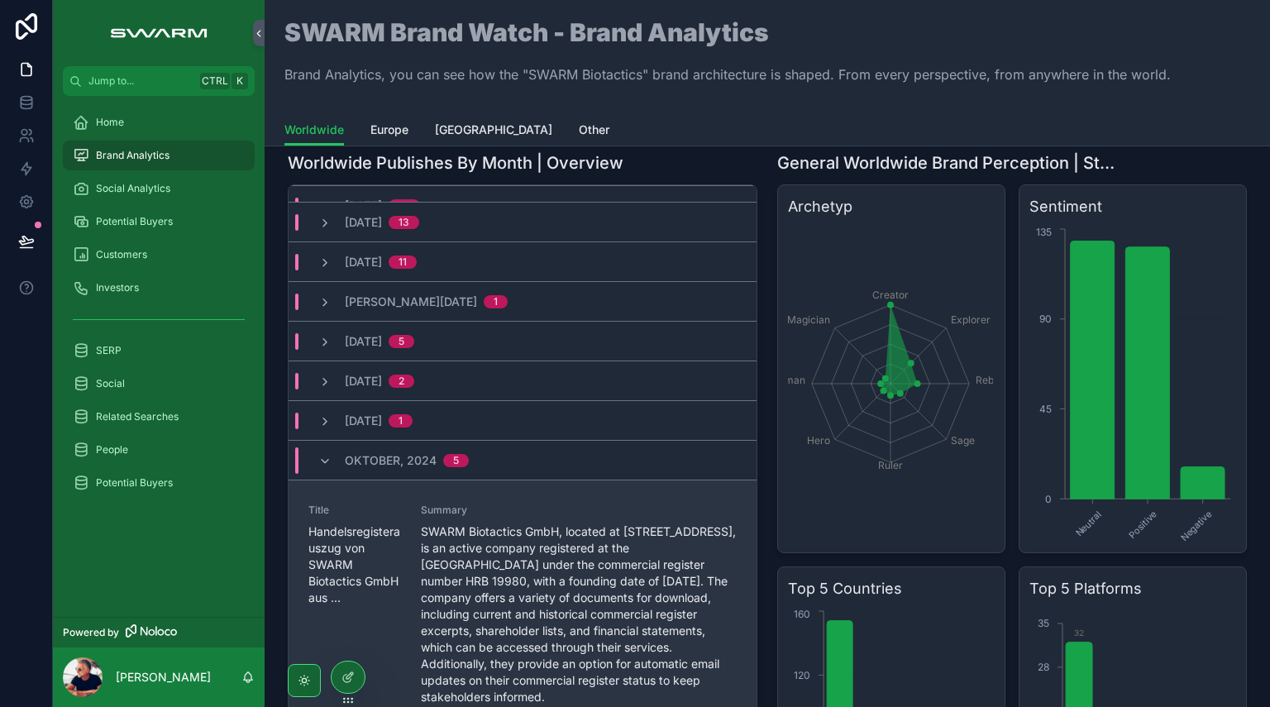
scroll to position [165, 0]
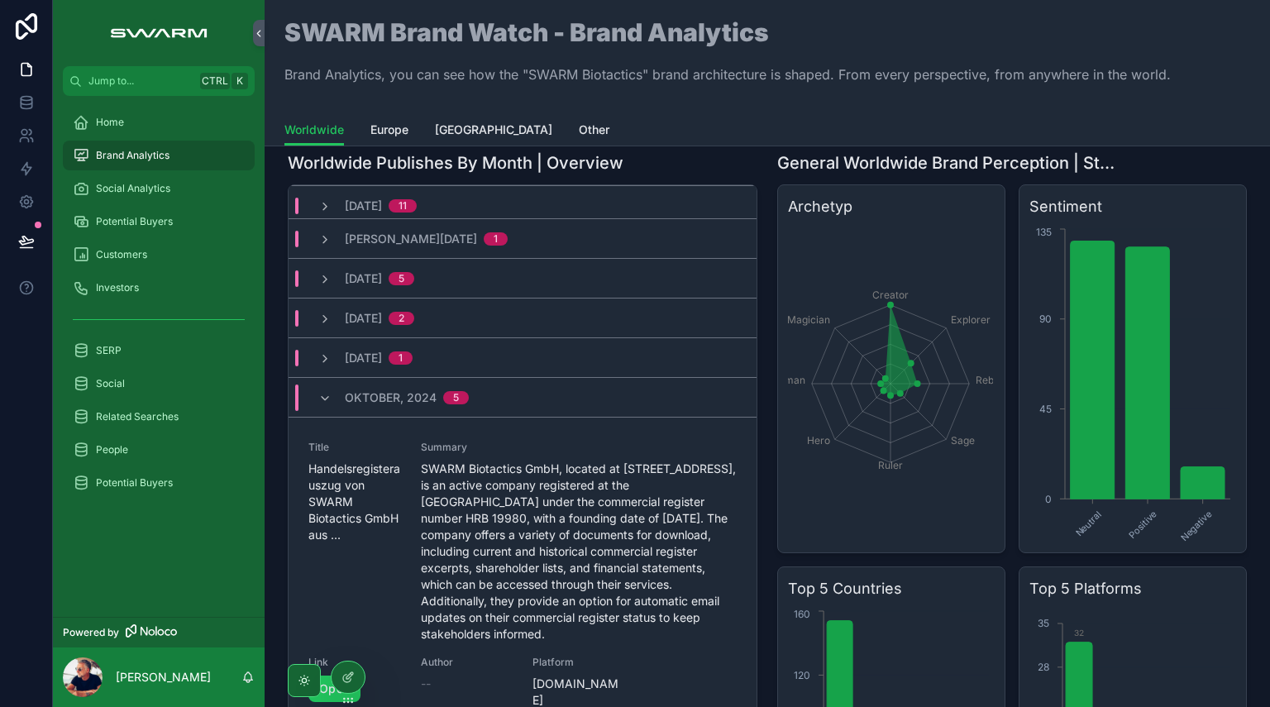
click at [381, 401] on span "Oktober, 2024" at bounding box center [391, 398] width 92 height 17
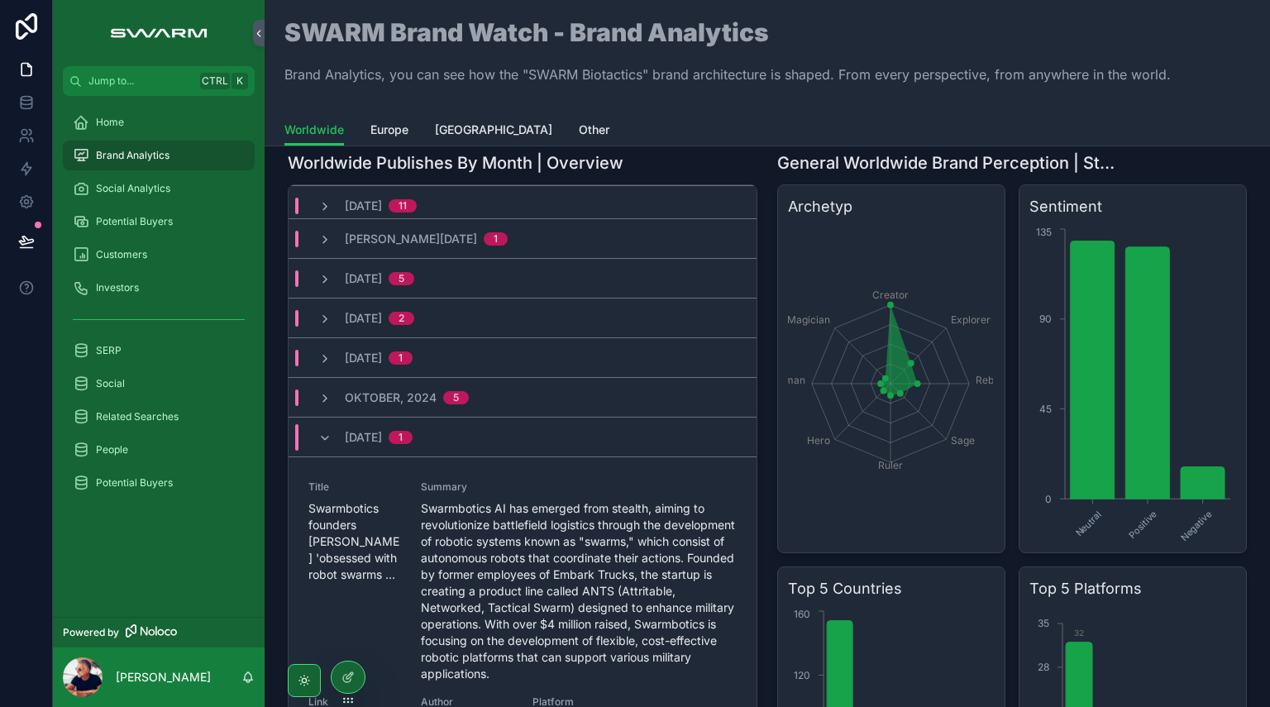
click at [366, 446] on div "[DATE] 1" at bounding box center [379, 437] width 68 height 26
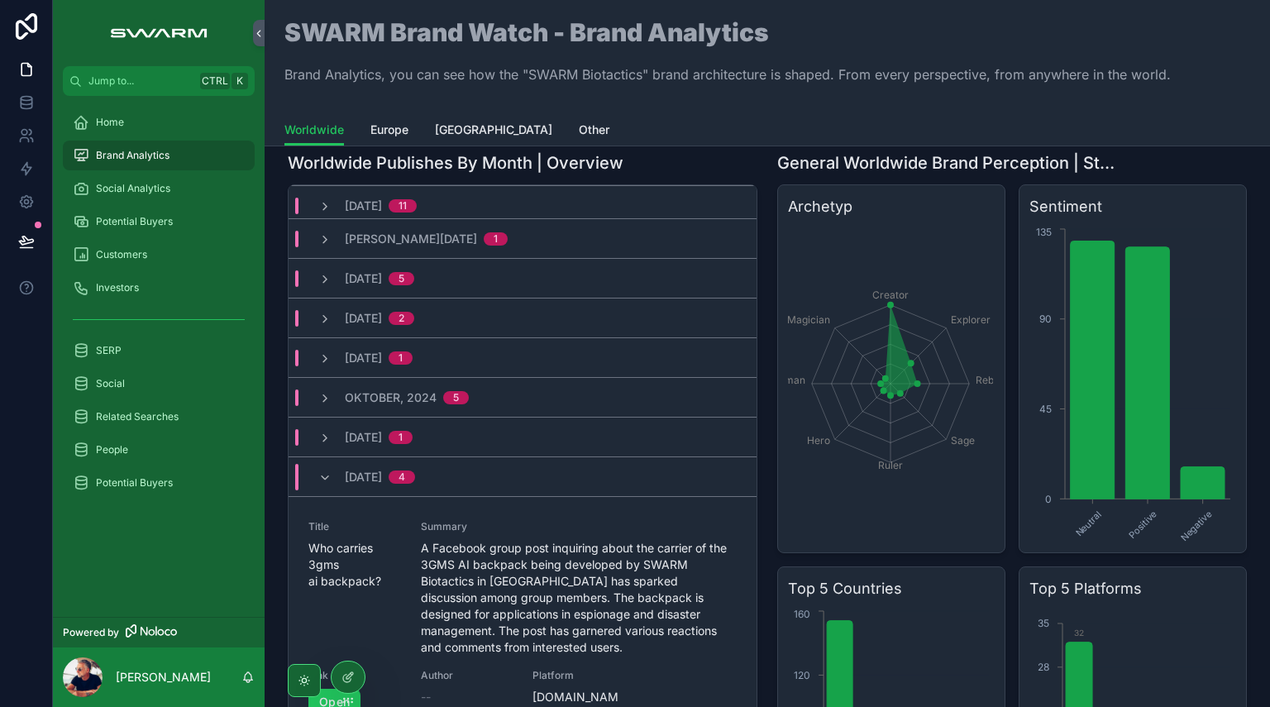
click at [365, 466] on div "[DATE] 4" at bounding box center [380, 477] width 70 height 26
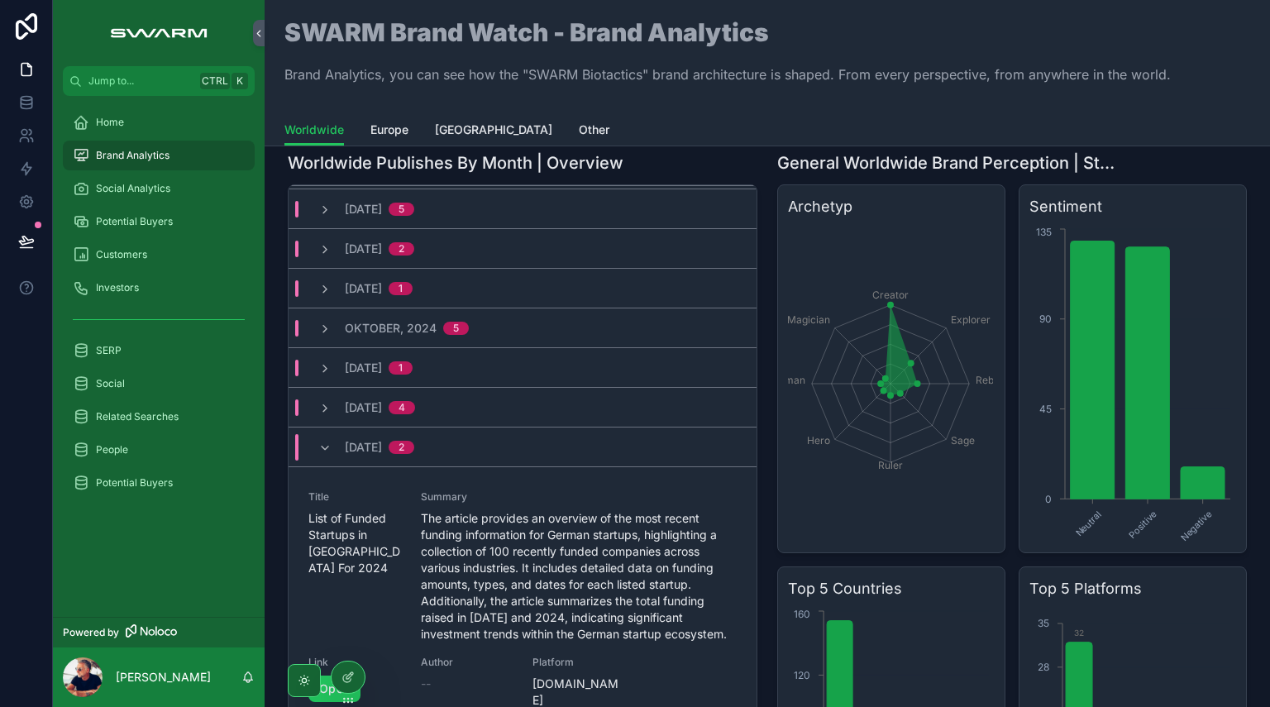
scroll to position [331, 0]
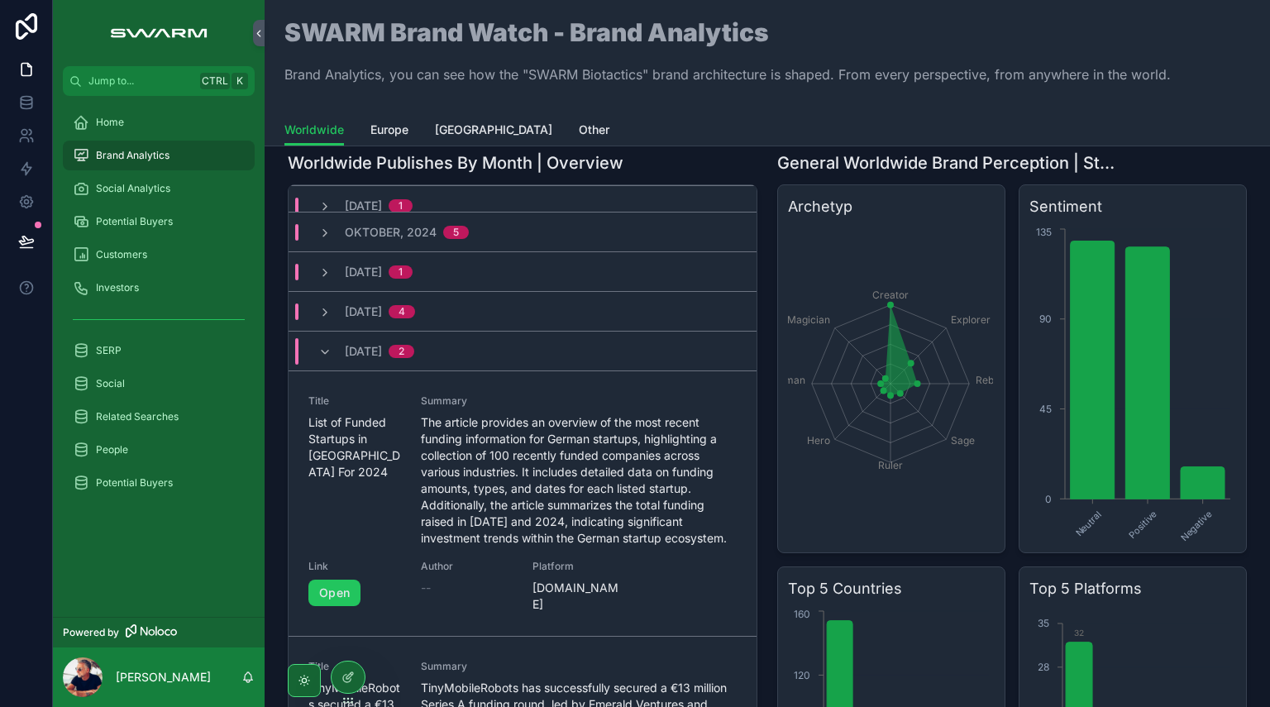
click at [382, 353] on span "[DATE]" at bounding box center [363, 351] width 37 height 17
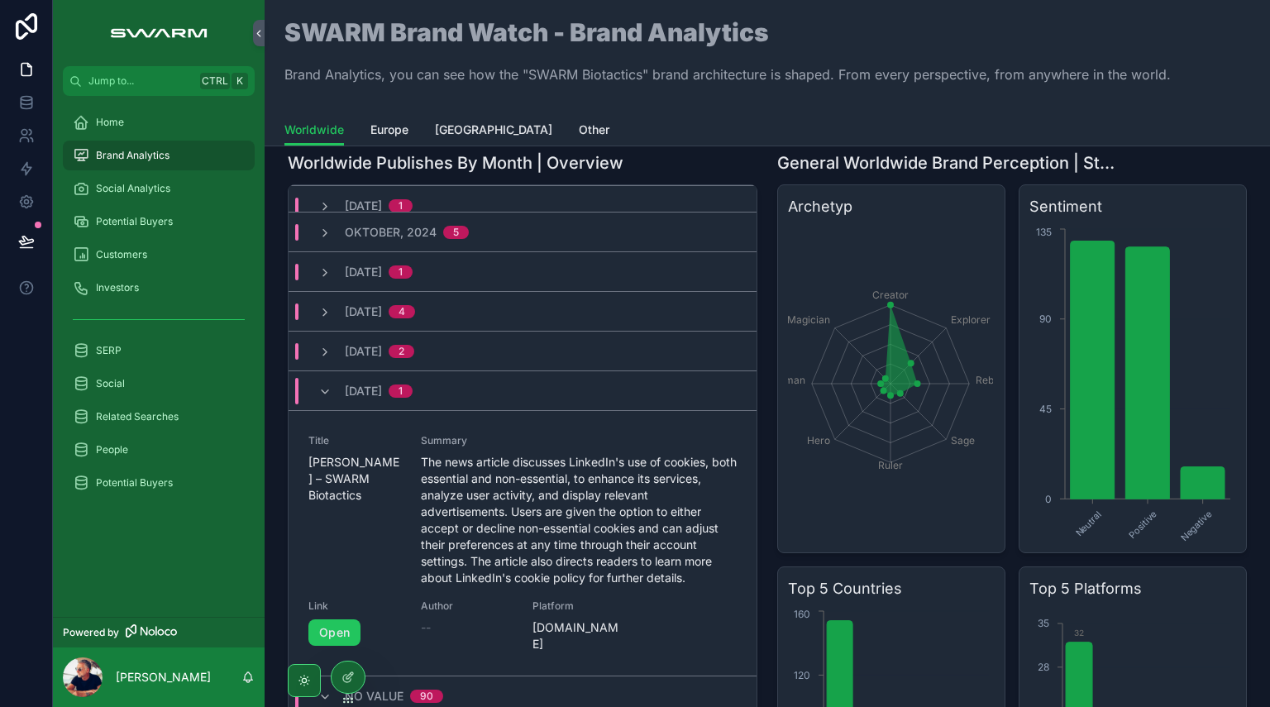
click at [370, 393] on span "[DATE]" at bounding box center [363, 391] width 37 height 17
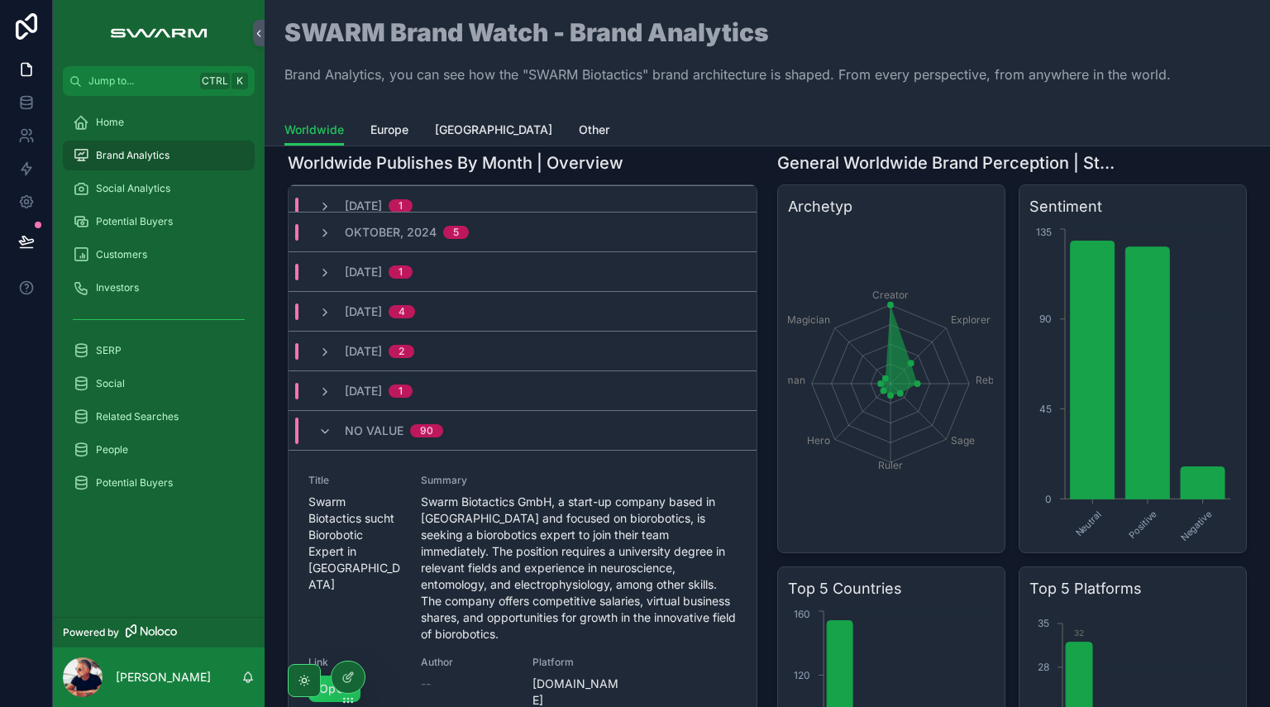
click at [377, 388] on span "[DATE]" at bounding box center [363, 391] width 37 height 17
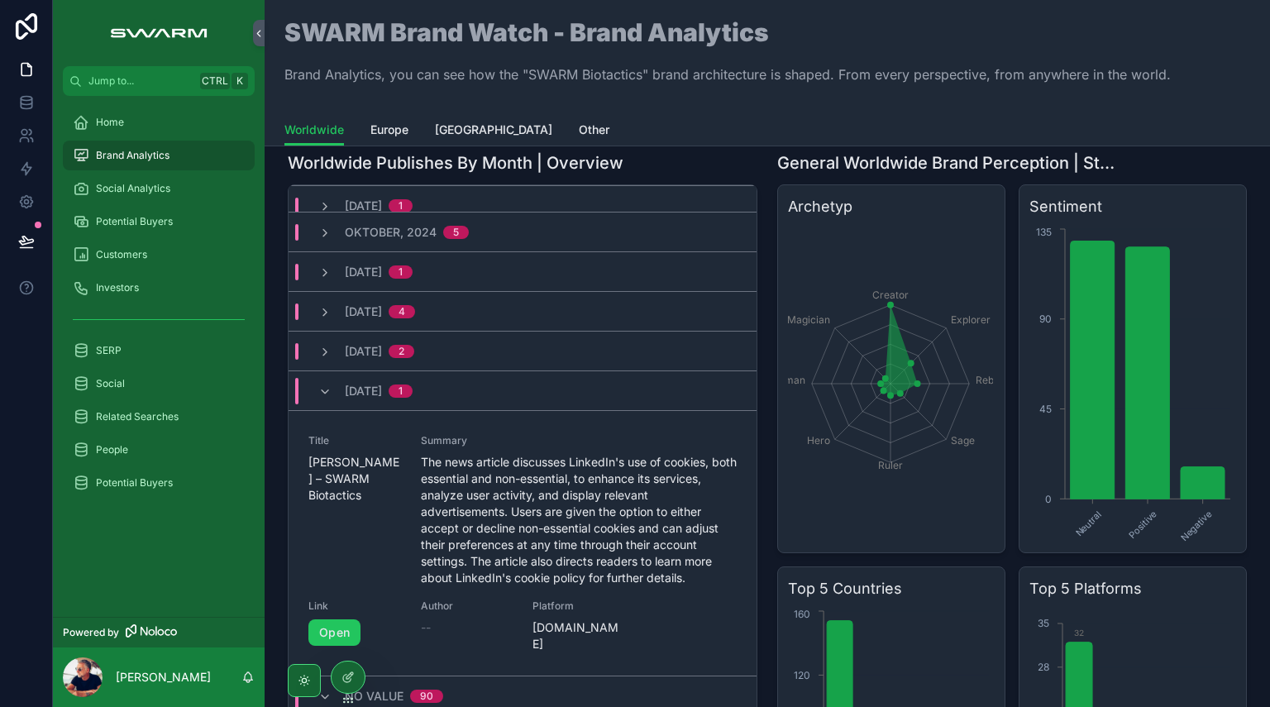
click at [377, 387] on span "[DATE]" at bounding box center [363, 391] width 37 height 17
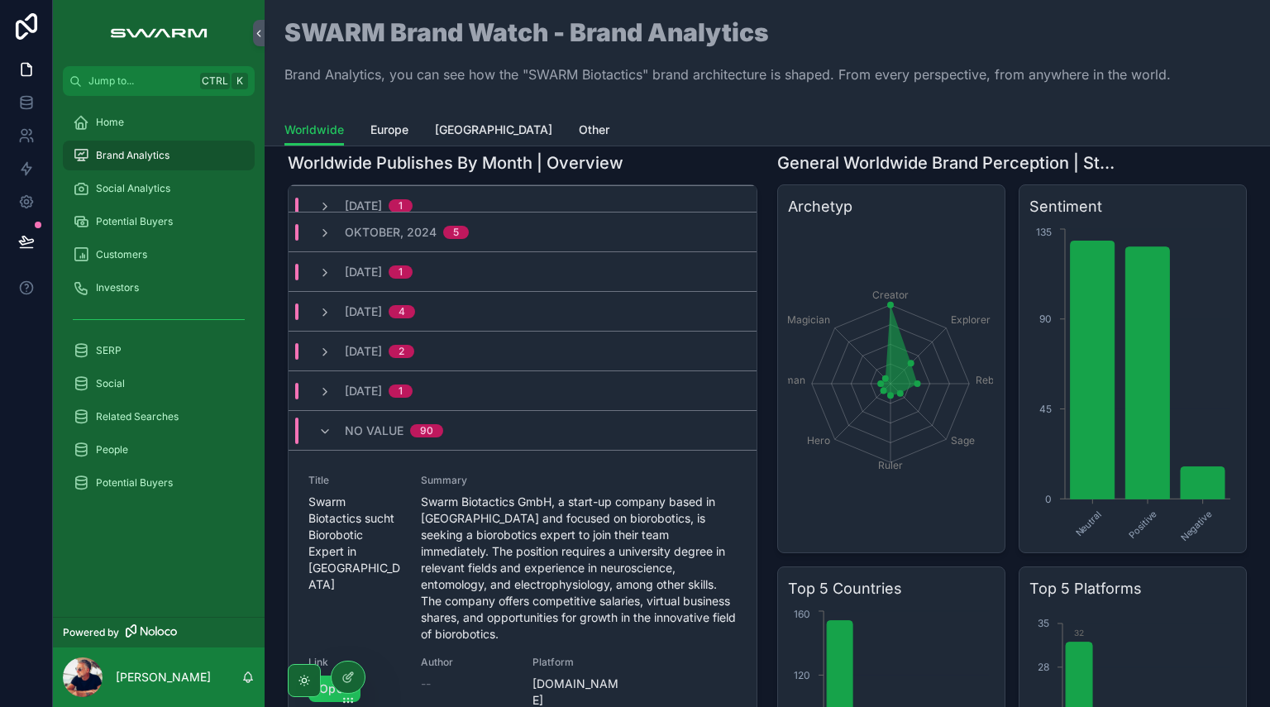
click at [366, 439] on div "No value 90" at bounding box center [394, 431] width 98 height 26
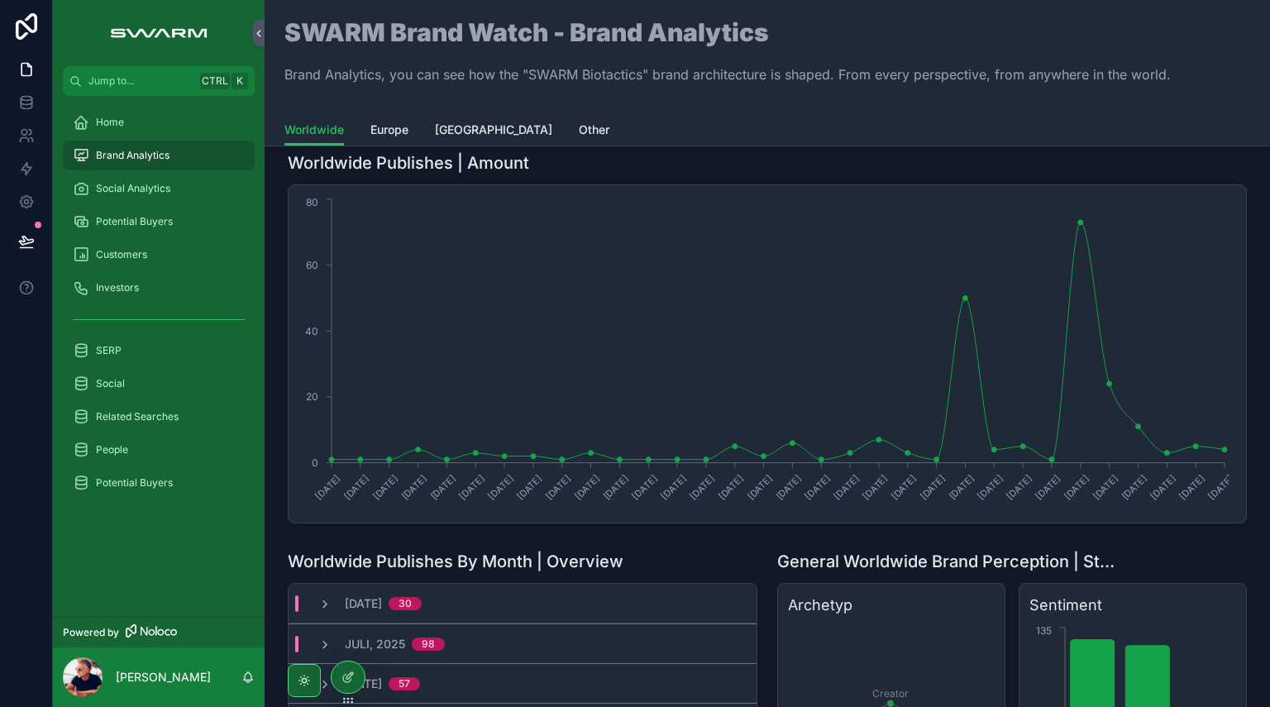
scroll to position [0, 0]
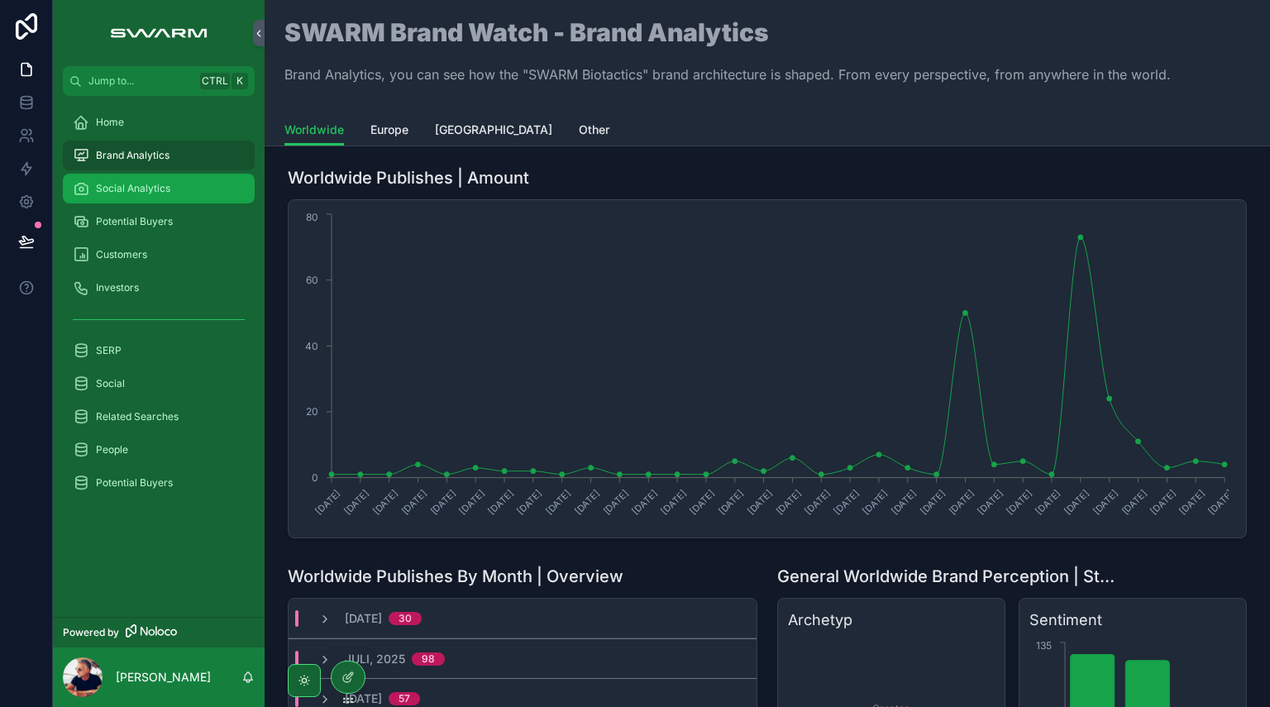
click at [157, 194] on span "Social Analytics" at bounding box center [133, 188] width 74 height 13
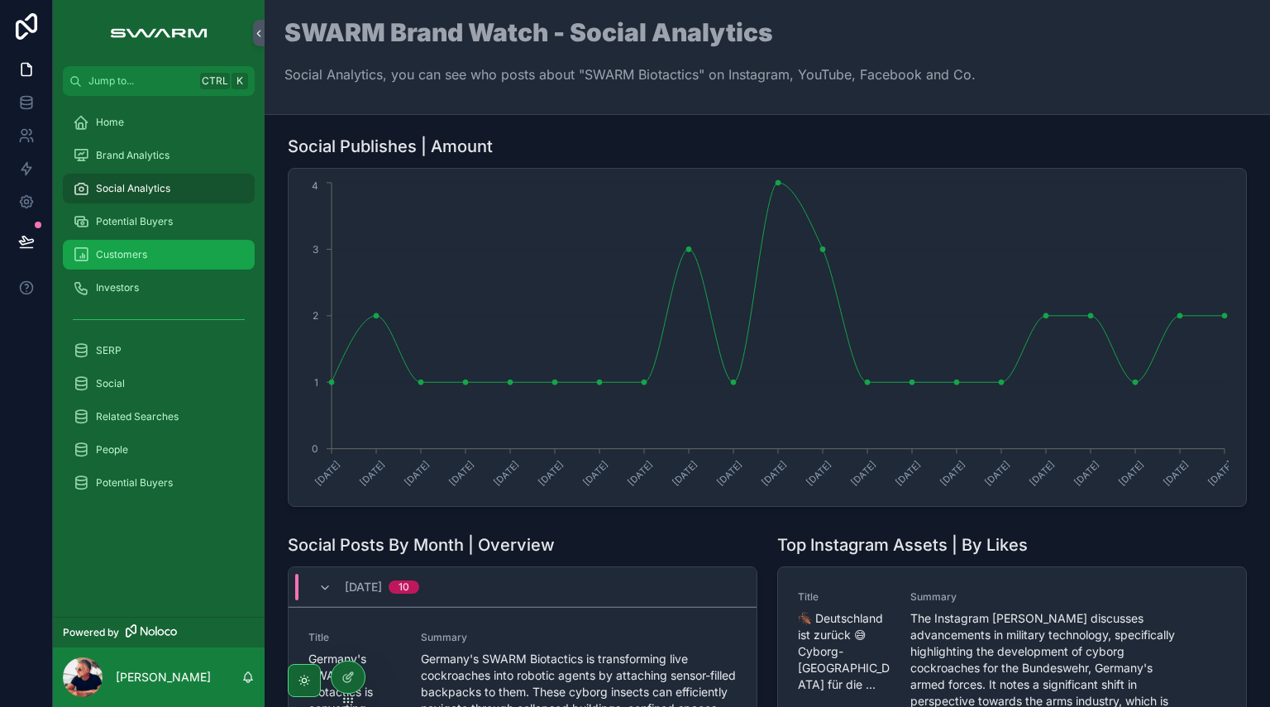
click at [149, 267] on div "Customers" at bounding box center [159, 255] width 172 height 26
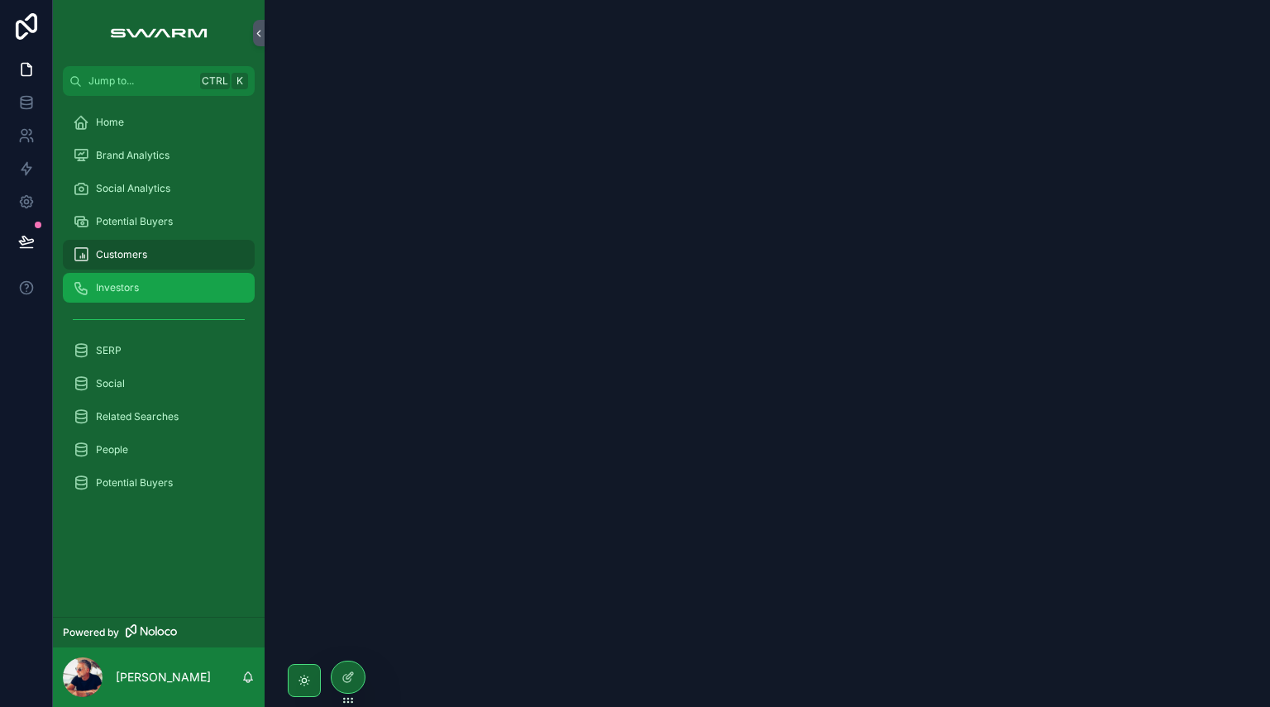
click at [127, 289] on span "Investors" at bounding box center [117, 287] width 43 height 13
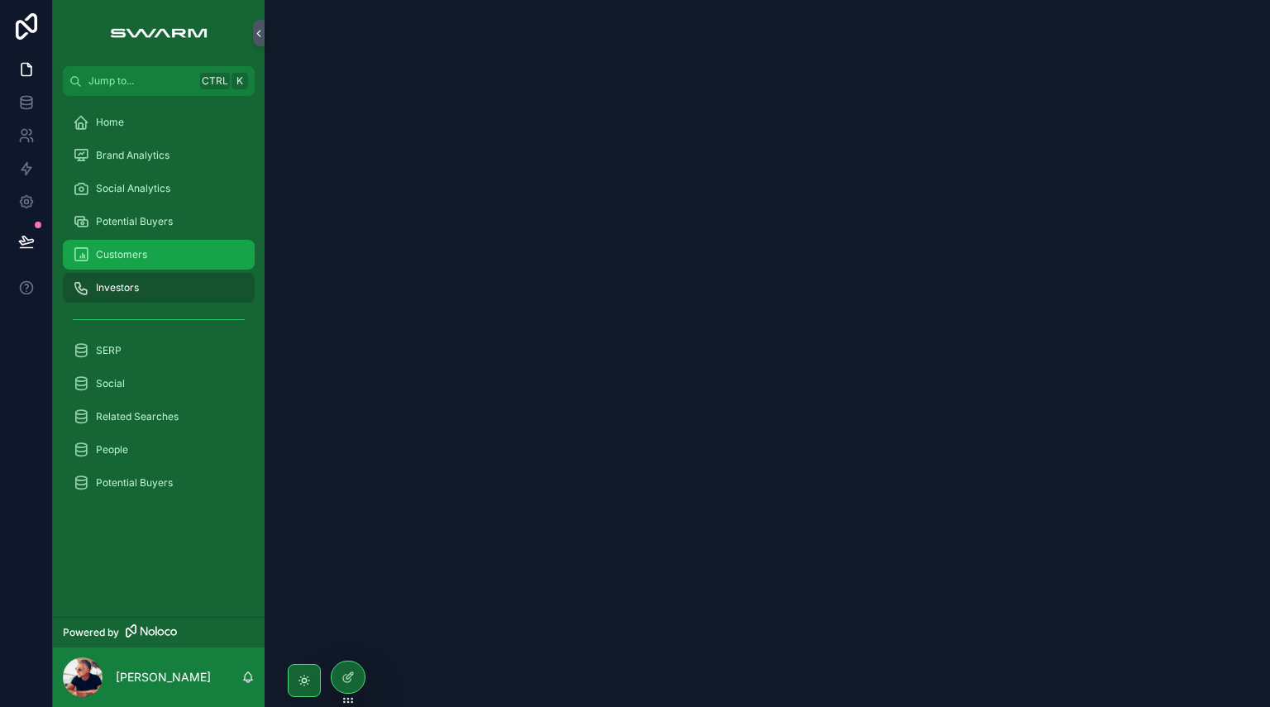
click at [127, 251] on span "Customers" at bounding box center [121, 254] width 51 height 13
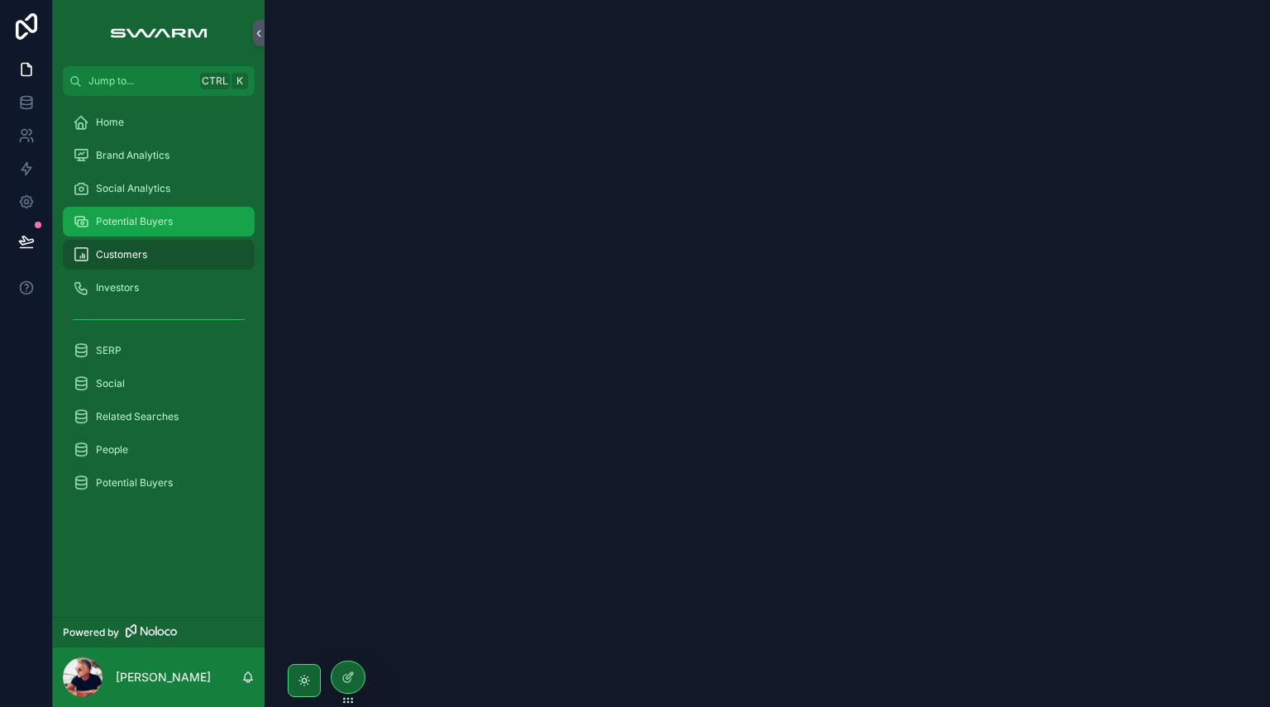
click at [132, 222] on span "Potential Buyers" at bounding box center [134, 221] width 77 height 13
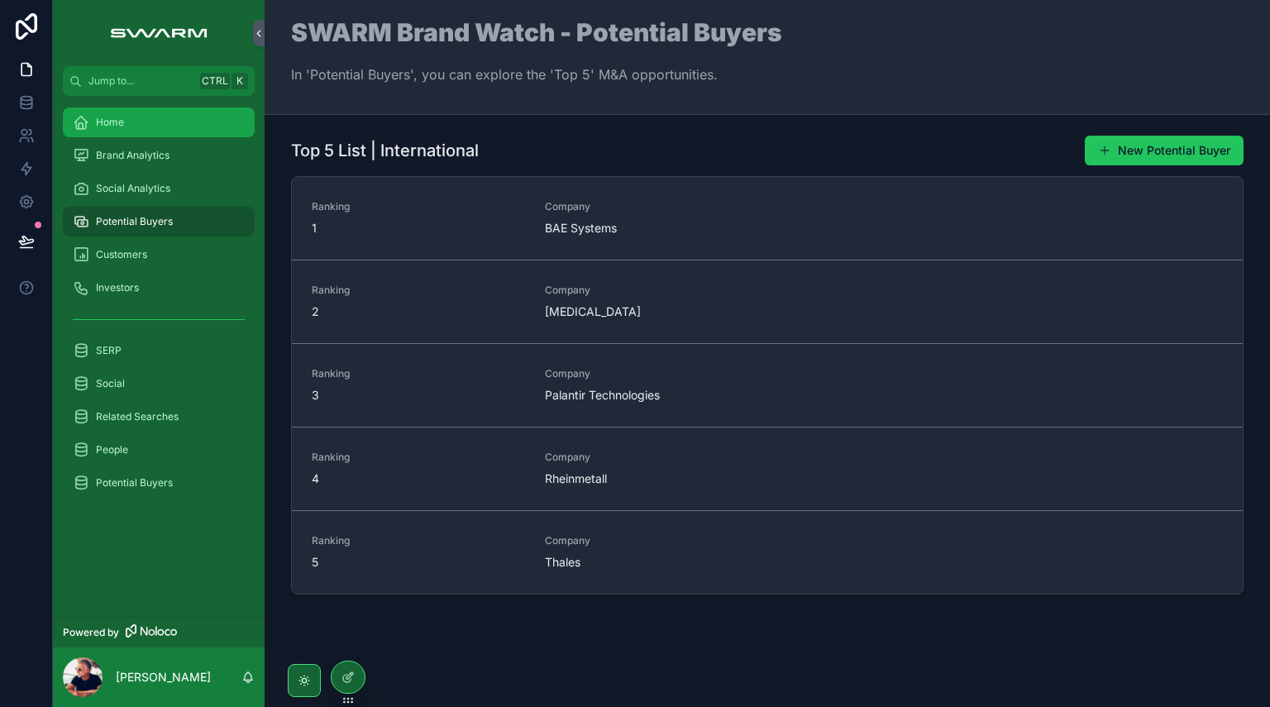
click at [125, 125] on div "Home" at bounding box center [159, 122] width 172 height 26
